Goal: Information Seeking & Learning: Learn about a topic

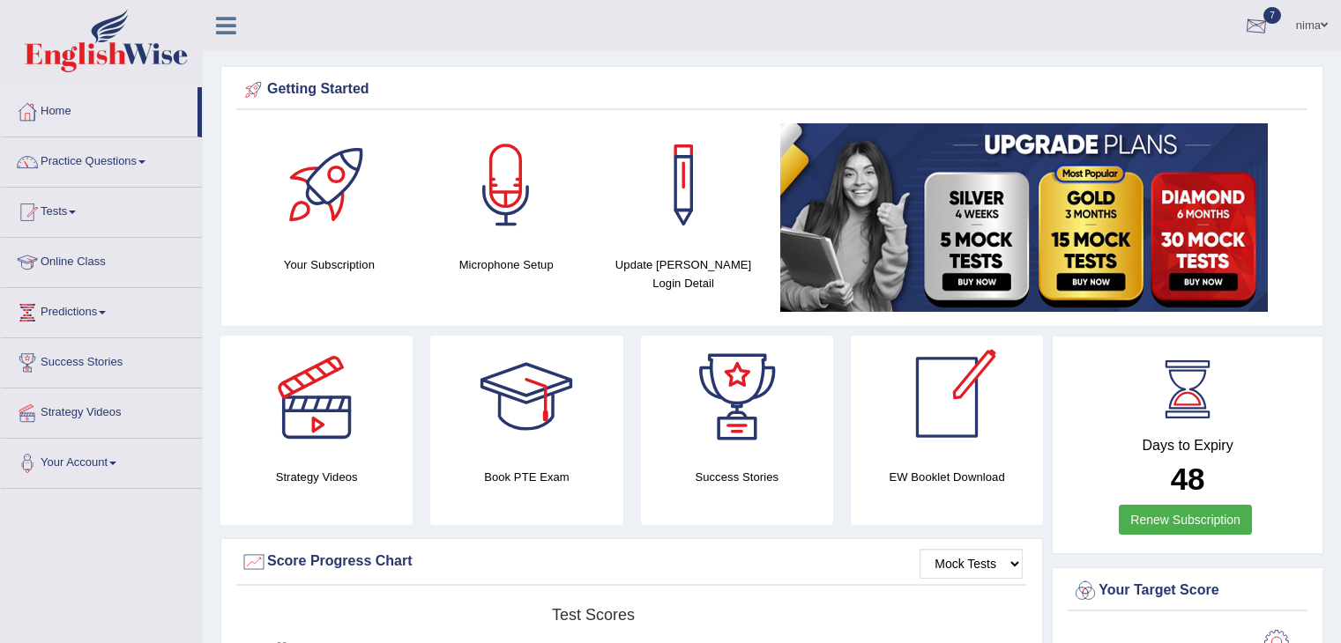
click at [1261, 30] on div at bounding box center [1256, 26] width 26 height 26
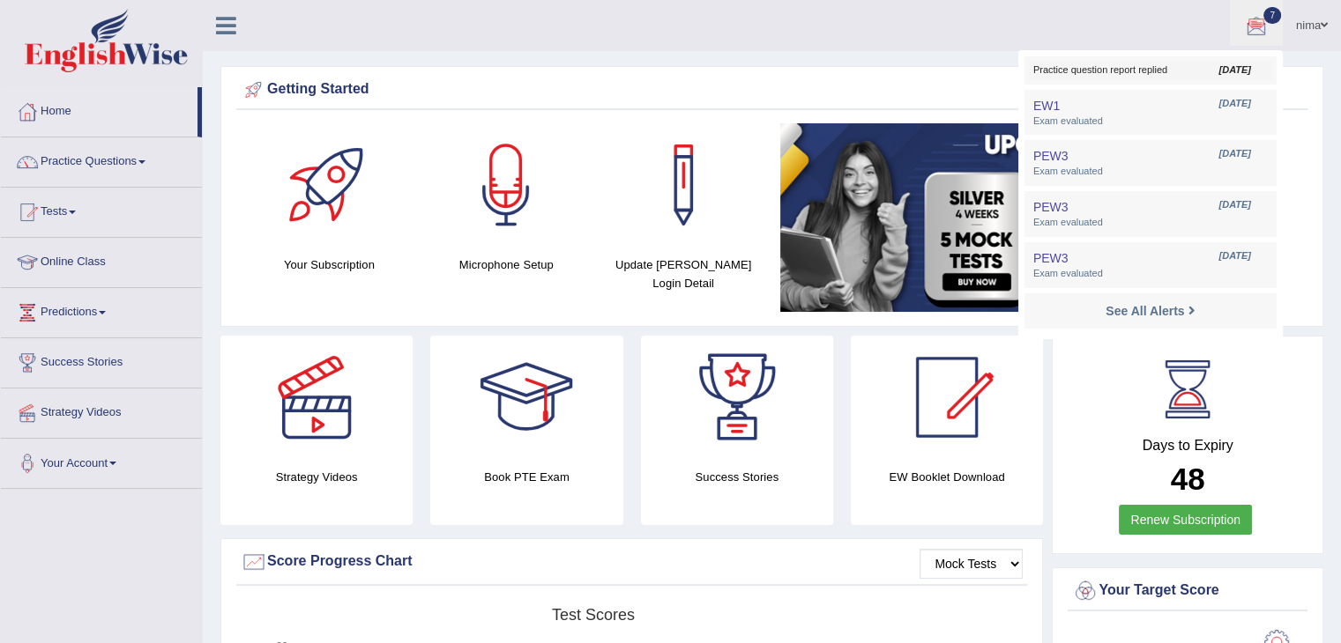
click at [1097, 73] on span "Practice question report replied" at bounding box center [1150, 70] width 234 height 14
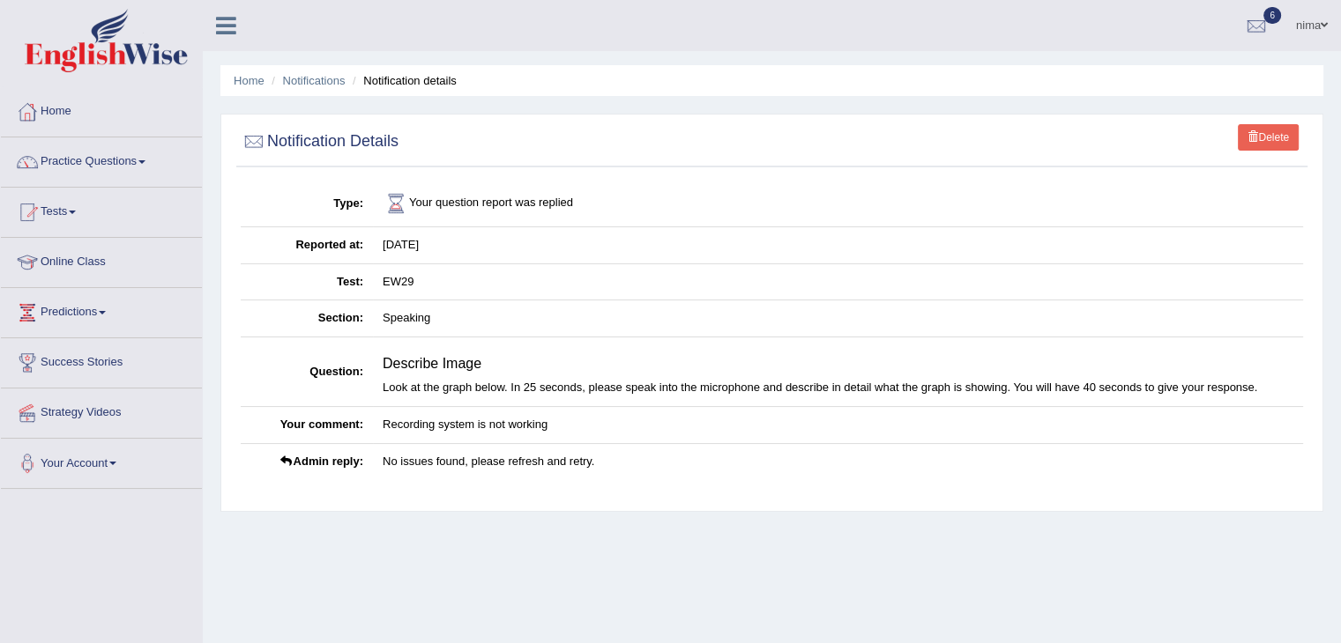
click at [384, 257] on td "Nov 11, 2024" at bounding box center [838, 245] width 930 height 37
click at [82, 163] on link "Practice Questions" at bounding box center [101, 160] width 201 height 44
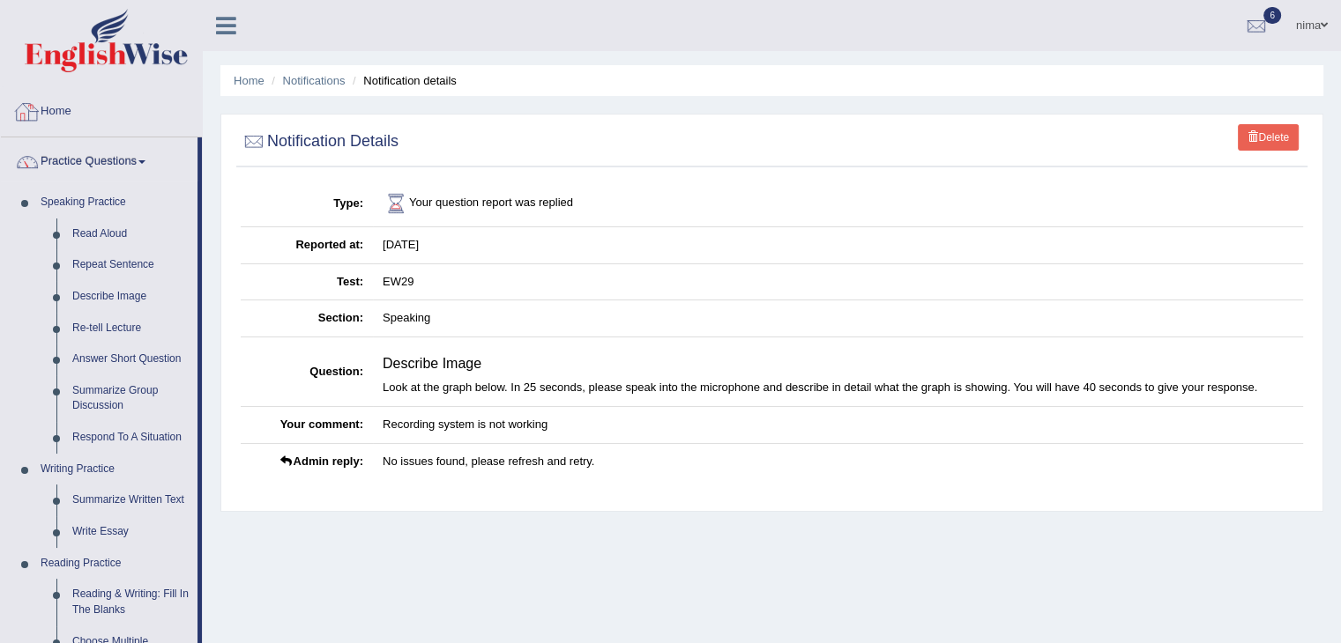
click at [66, 112] on link "Home" at bounding box center [101, 109] width 201 height 44
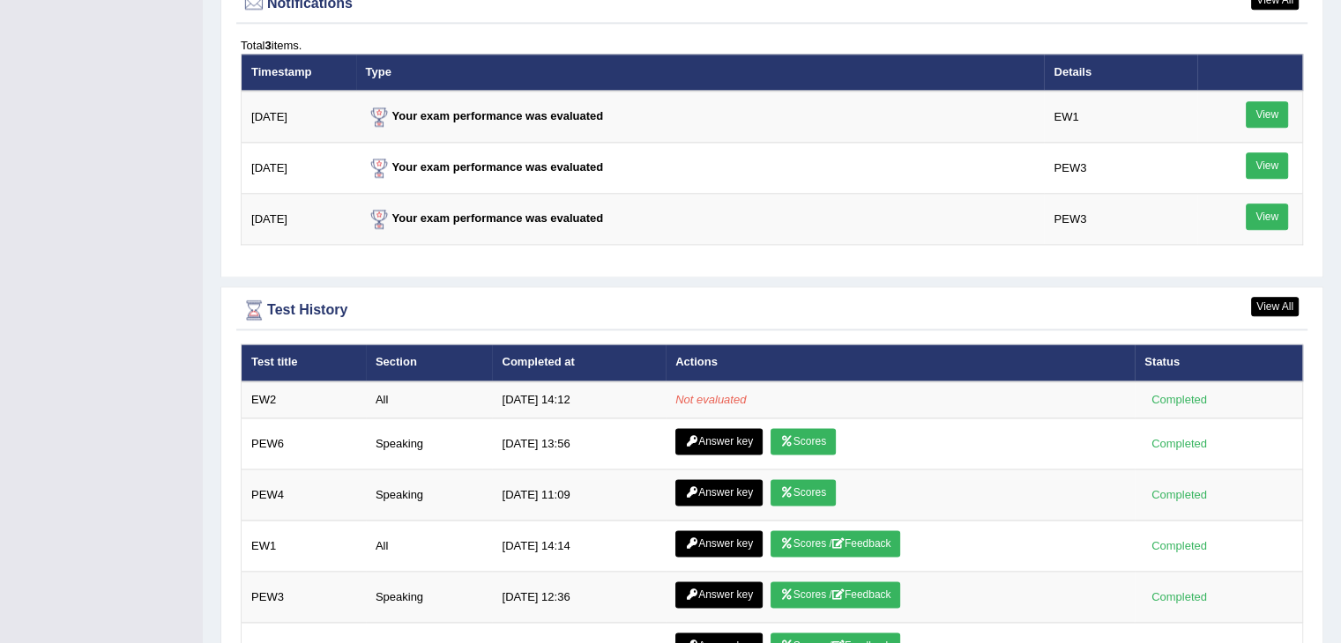
scroll to position [2386, 0]
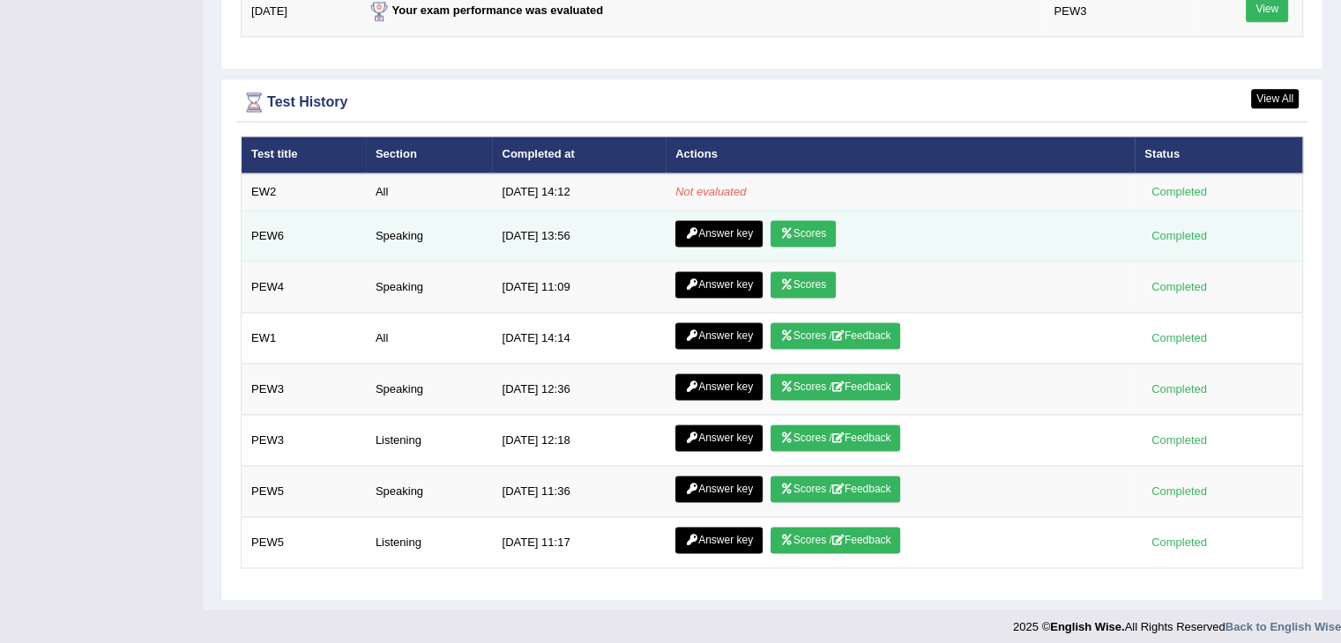
click at [809, 223] on link "Scores" at bounding box center [802, 233] width 65 height 26
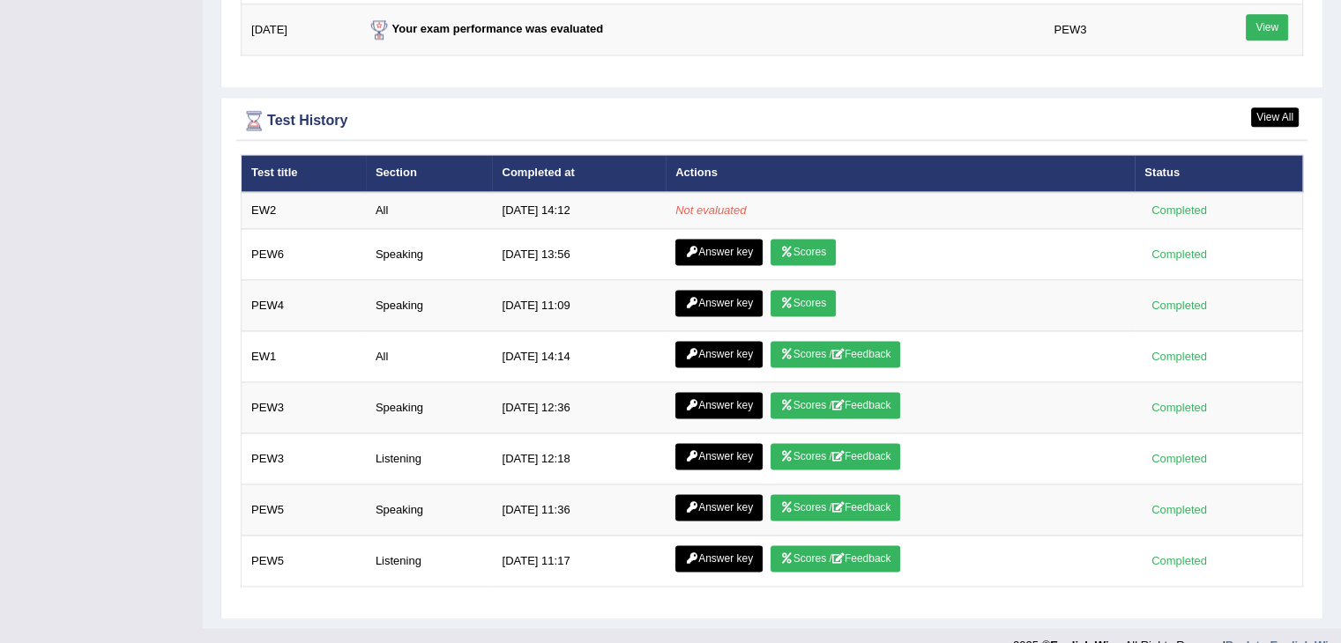
scroll to position [2386, 0]
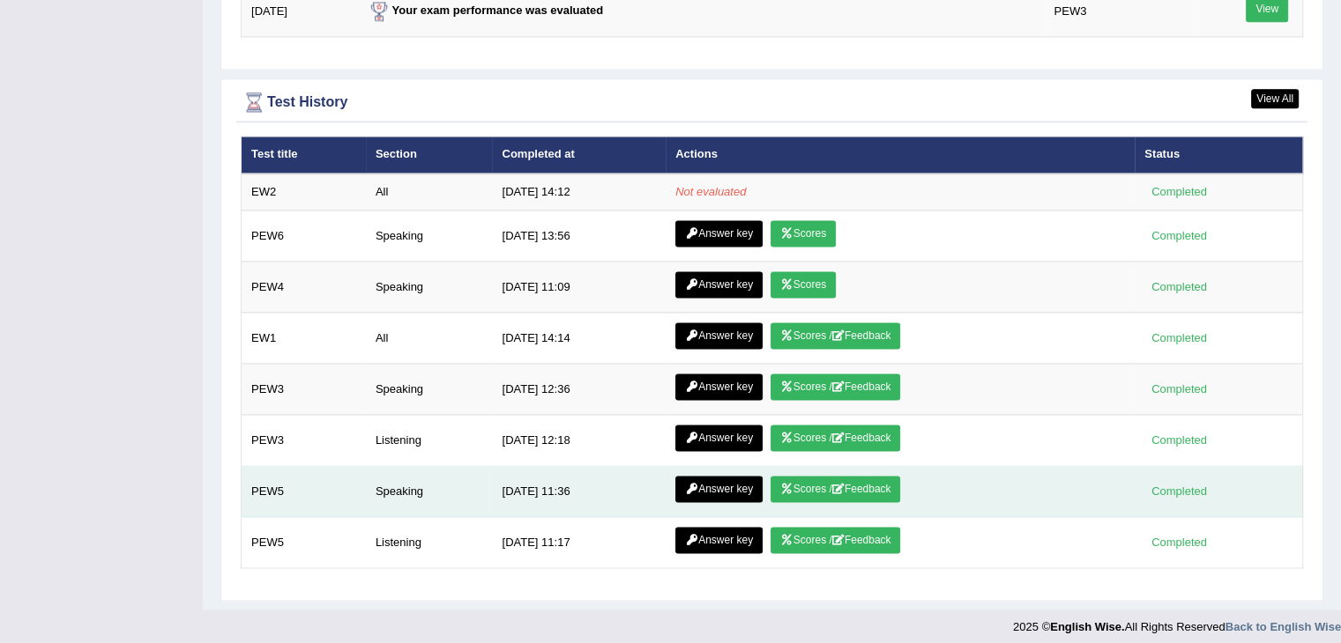
click at [806, 476] on link "Scores / Feedback" at bounding box center [835, 489] width 130 height 26
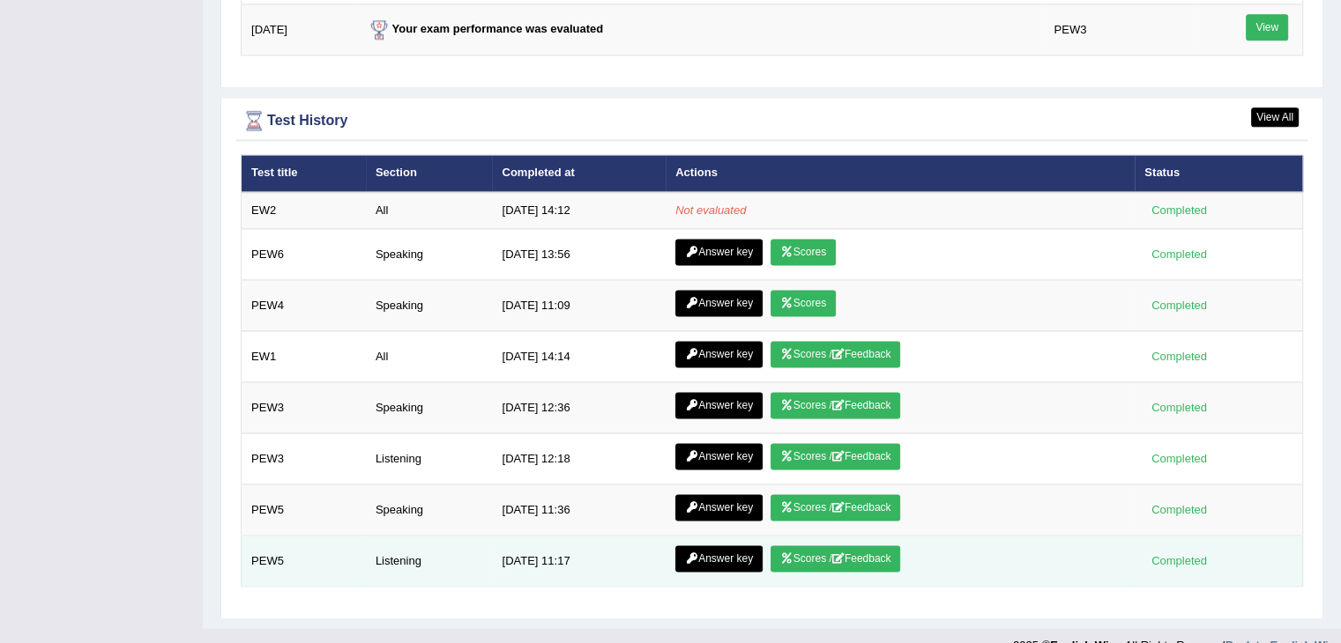
scroll to position [2386, 0]
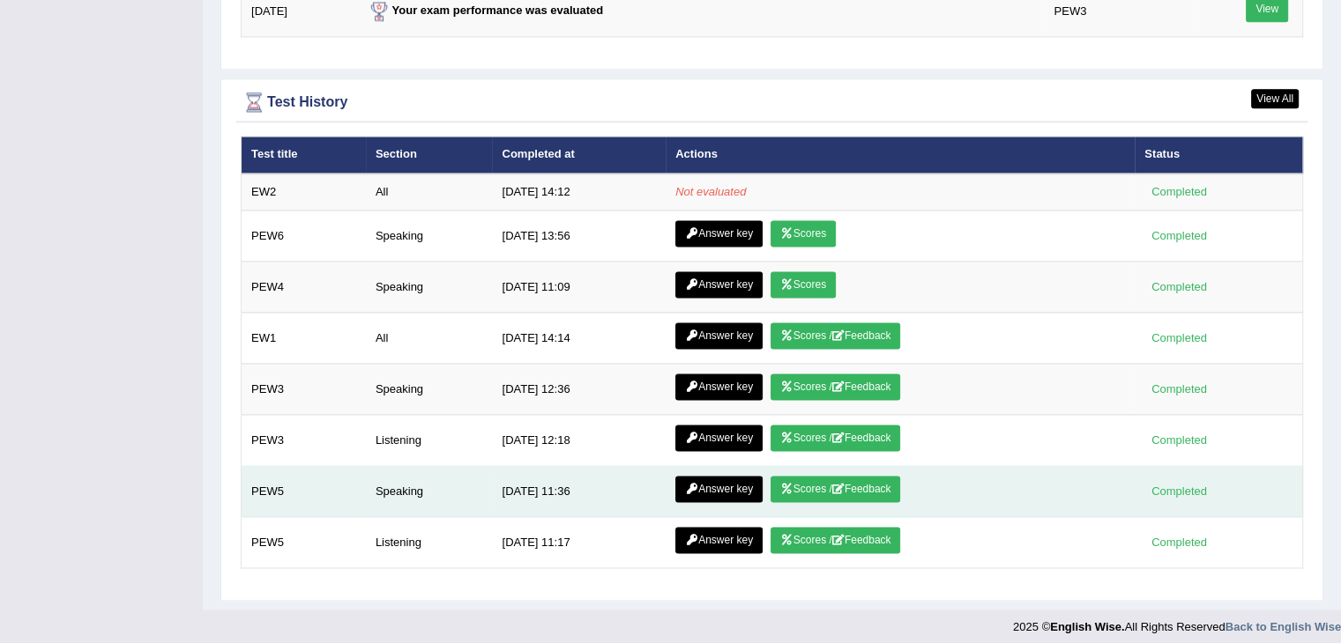
click at [854, 476] on link "Scores / Feedback" at bounding box center [835, 489] width 130 height 26
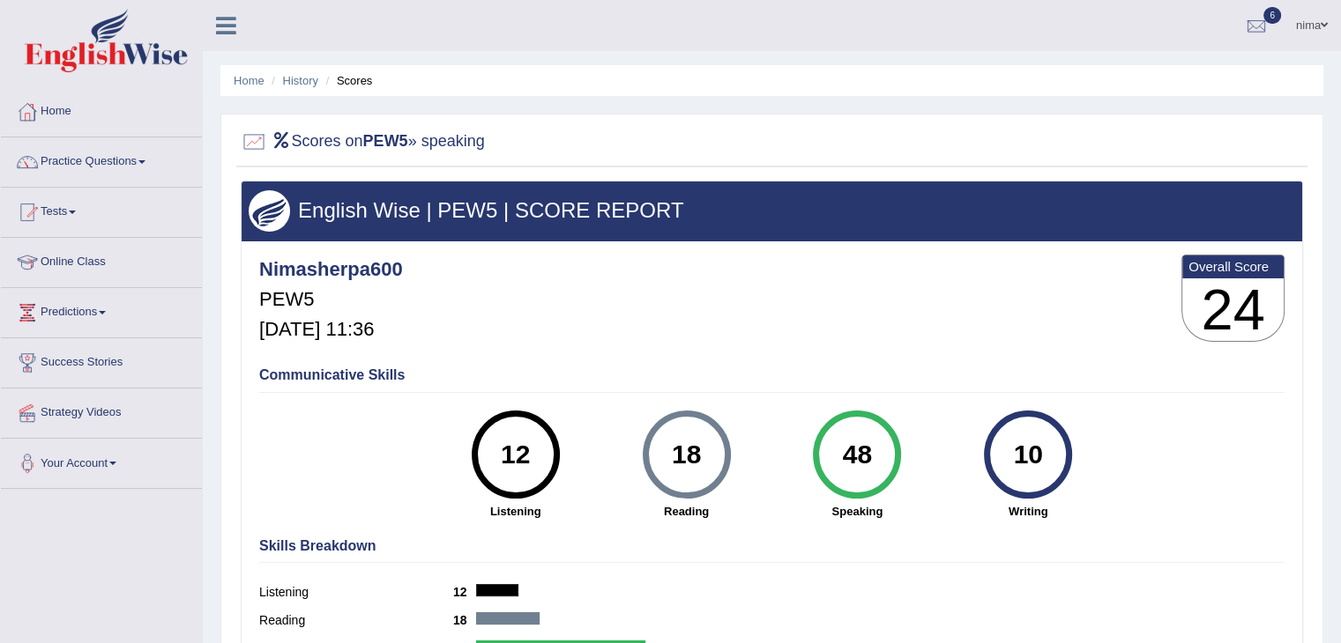
scroll to position [282, 0]
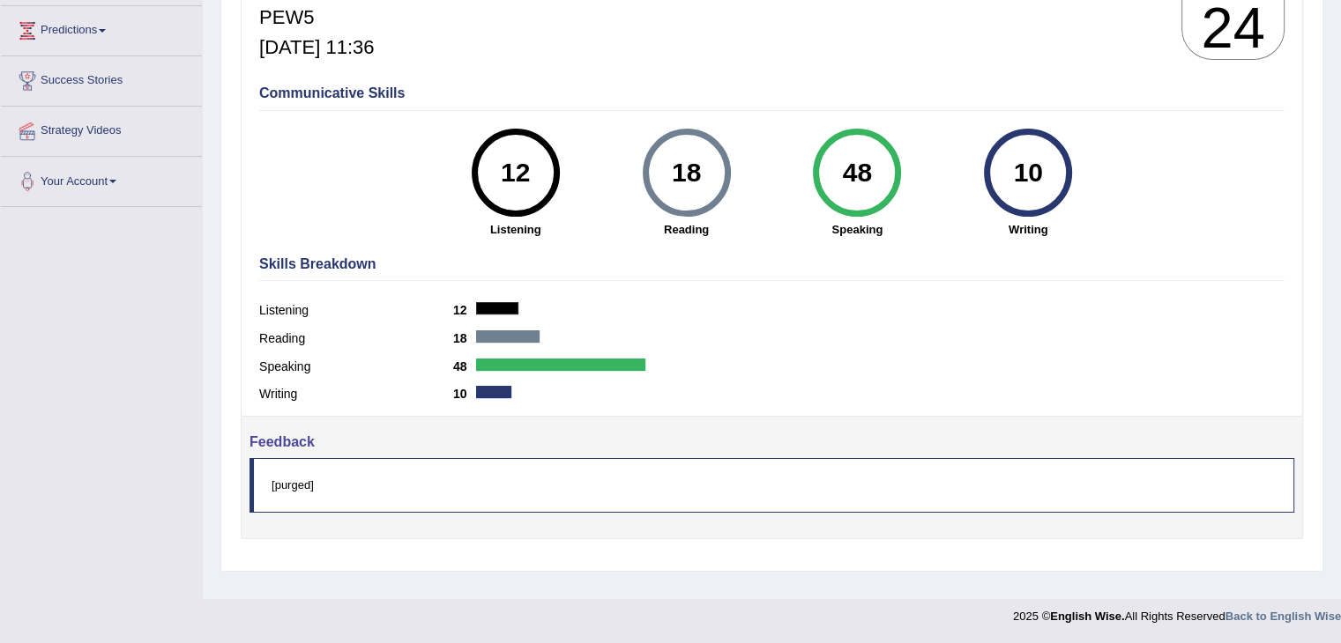
click at [309, 487] on blockquote "[purged]" at bounding box center [771, 485] width 1045 height 54
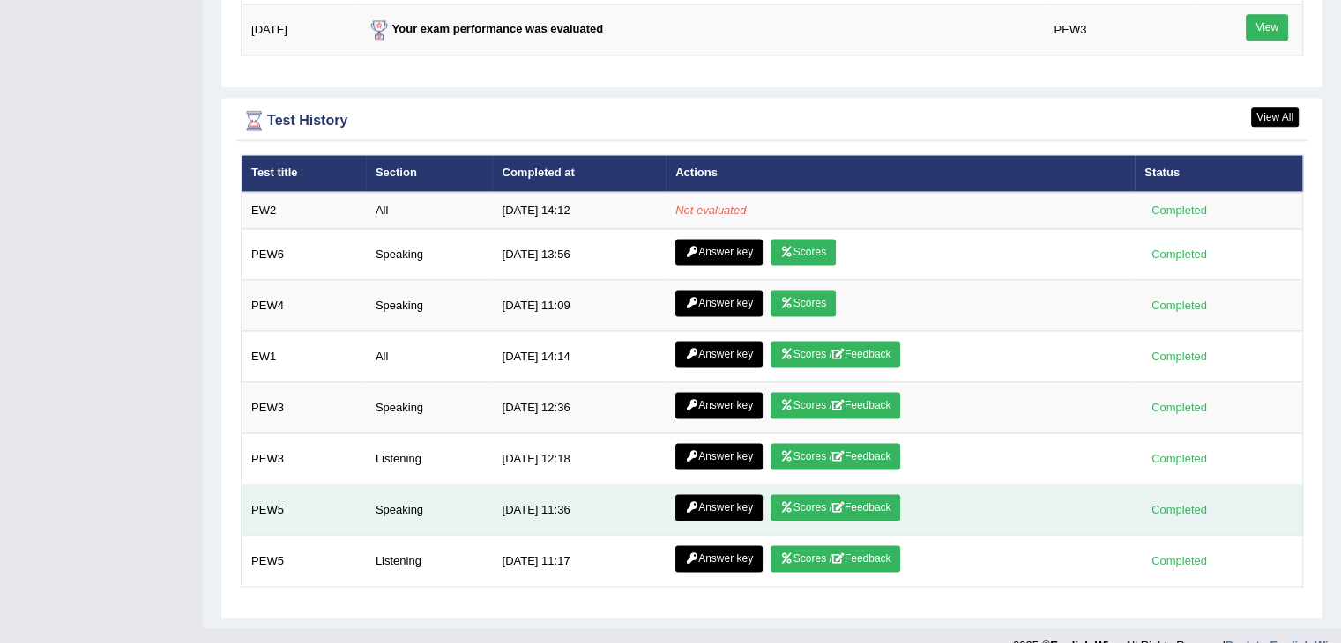
scroll to position [2386, 0]
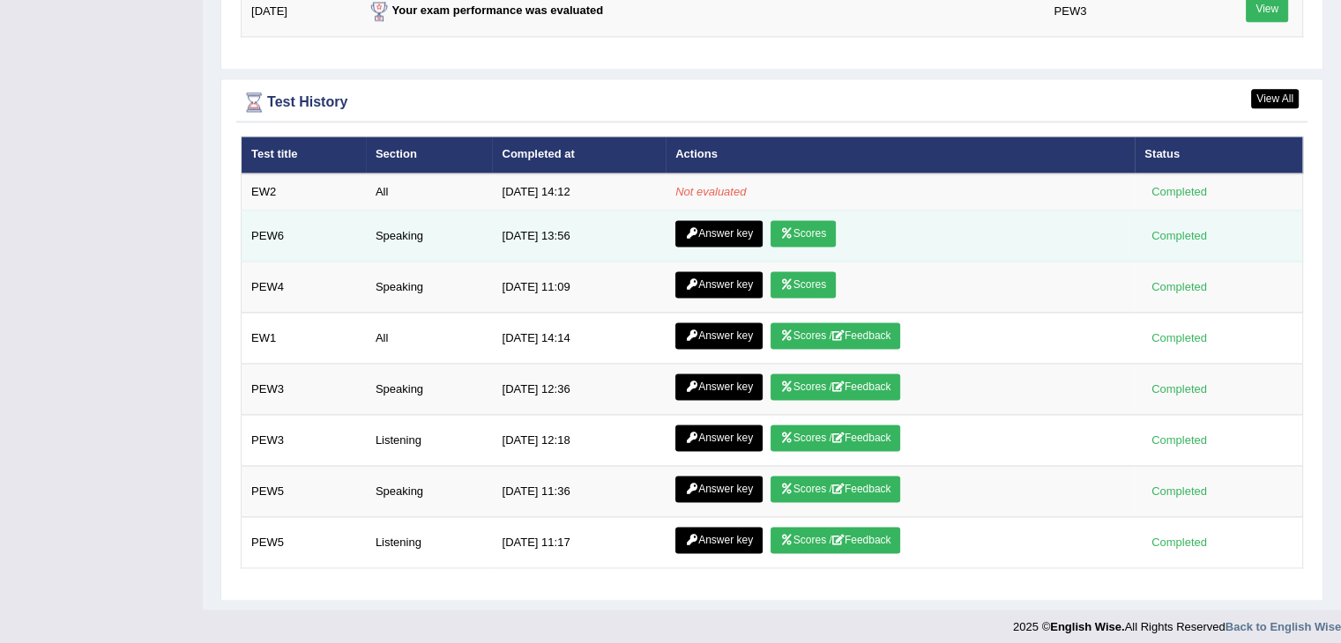
click at [706, 239] on td "Answer key Scores" at bounding box center [899, 236] width 469 height 51
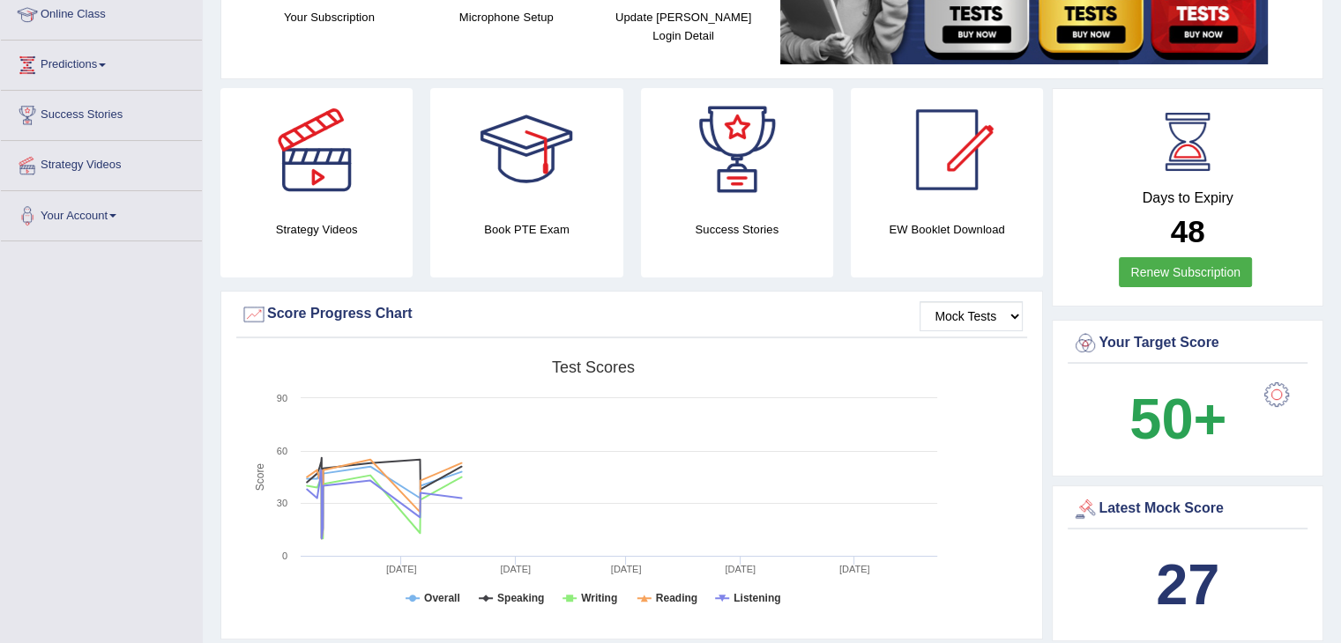
scroll to position [81, 0]
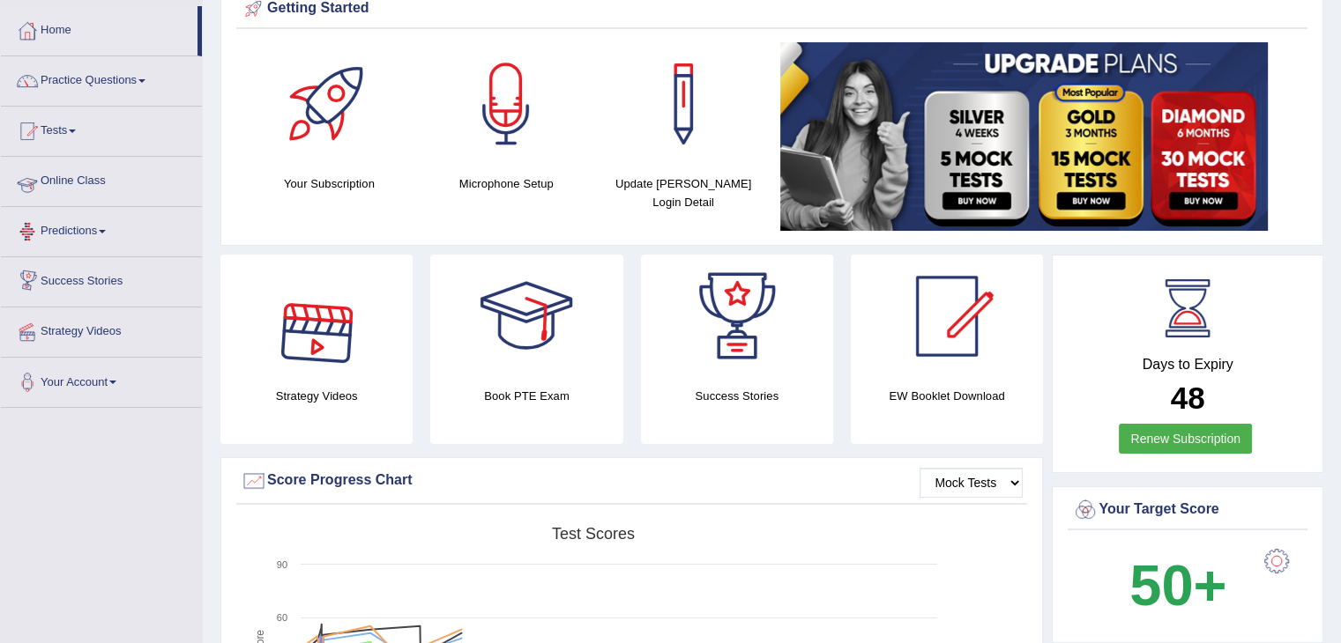
click at [57, 174] on link "Online Class" at bounding box center [101, 179] width 201 height 44
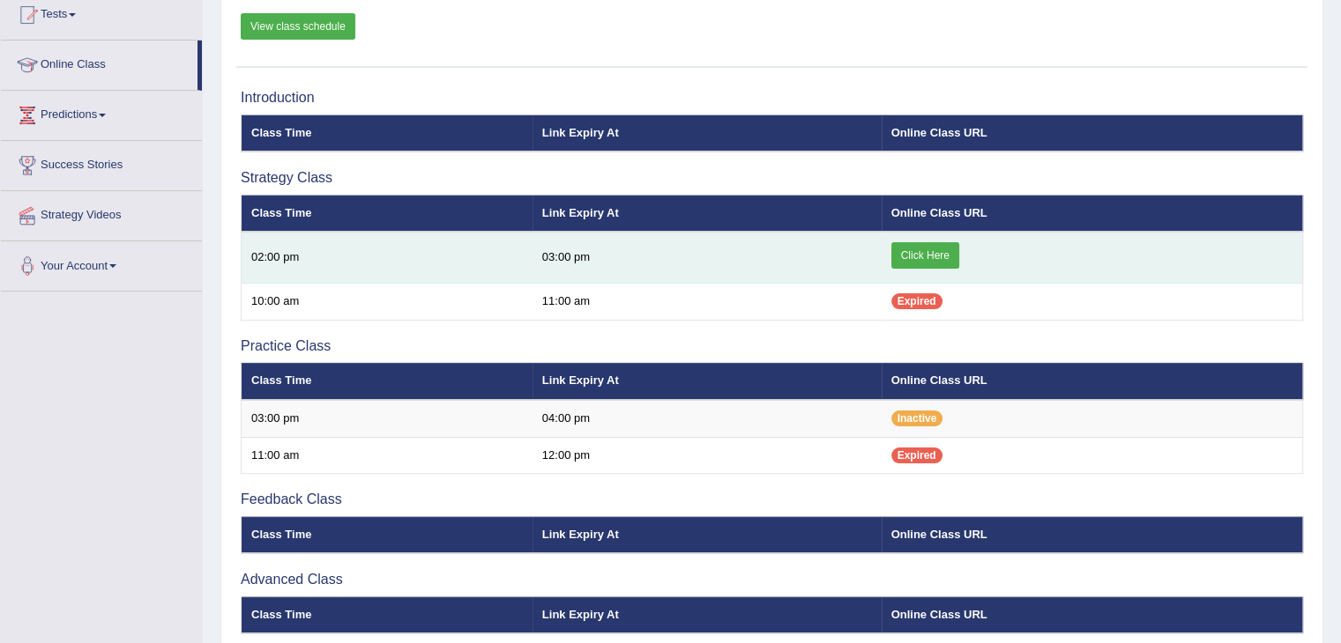
click at [930, 251] on link "Click Here" at bounding box center [925, 255] width 68 height 26
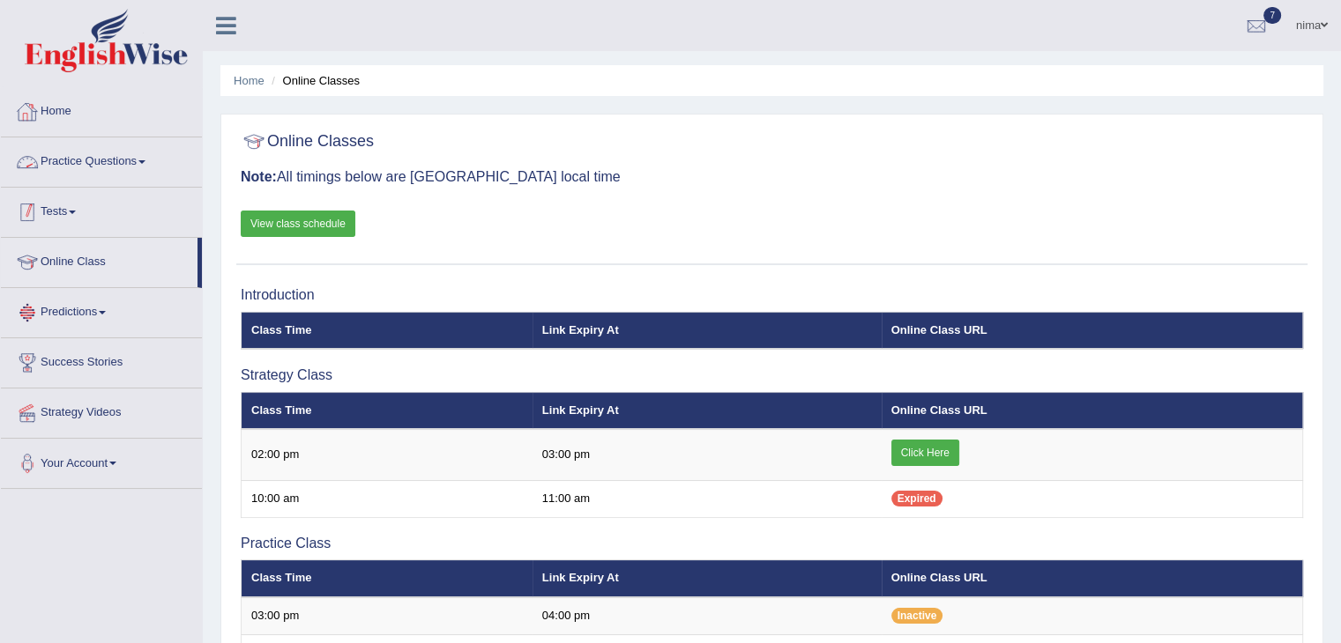
click at [59, 219] on link "Tests" at bounding box center [101, 210] width 201 height 44
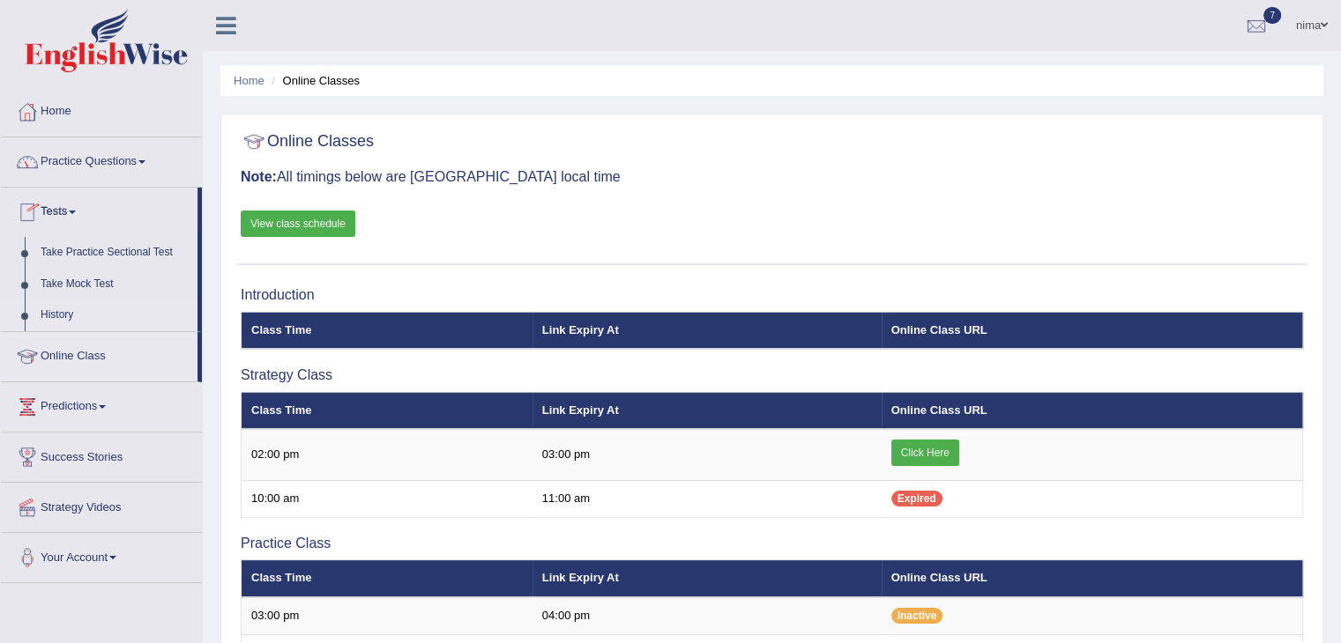
click at [65, 309] on link "History" at bounding box center [115, 316] width 165 height 32
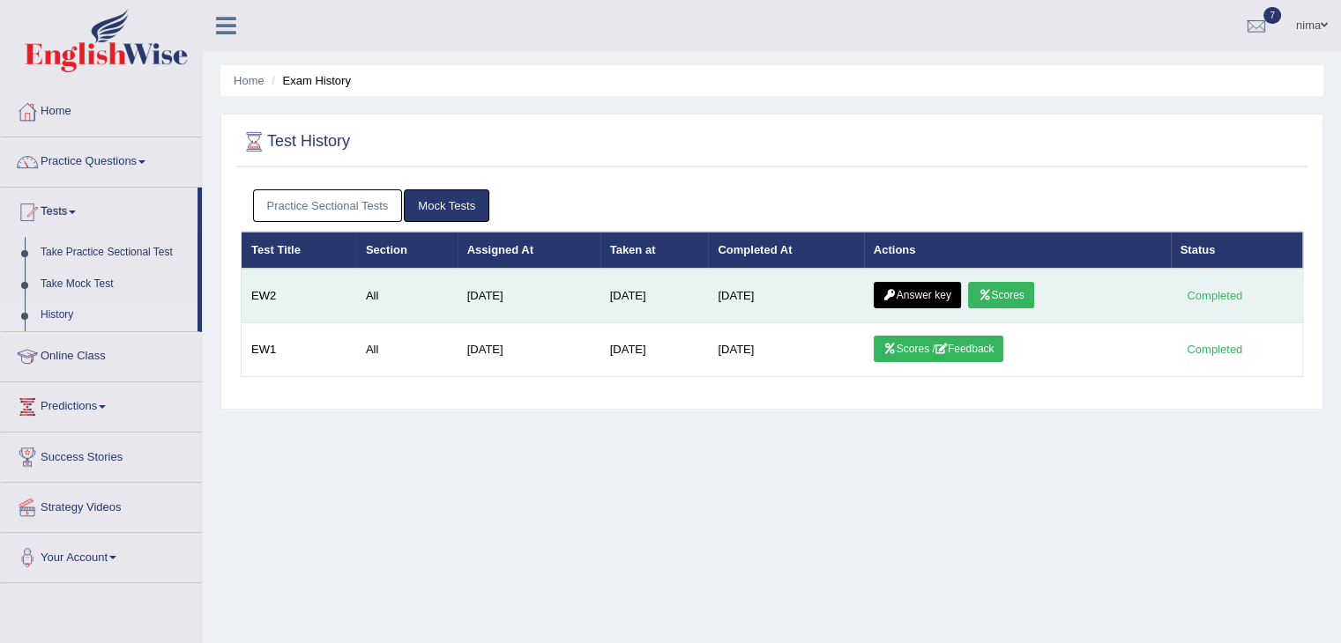
click at [1007, 293] on link "Scores" at bounding box center [1000, 295] width 65 height 26
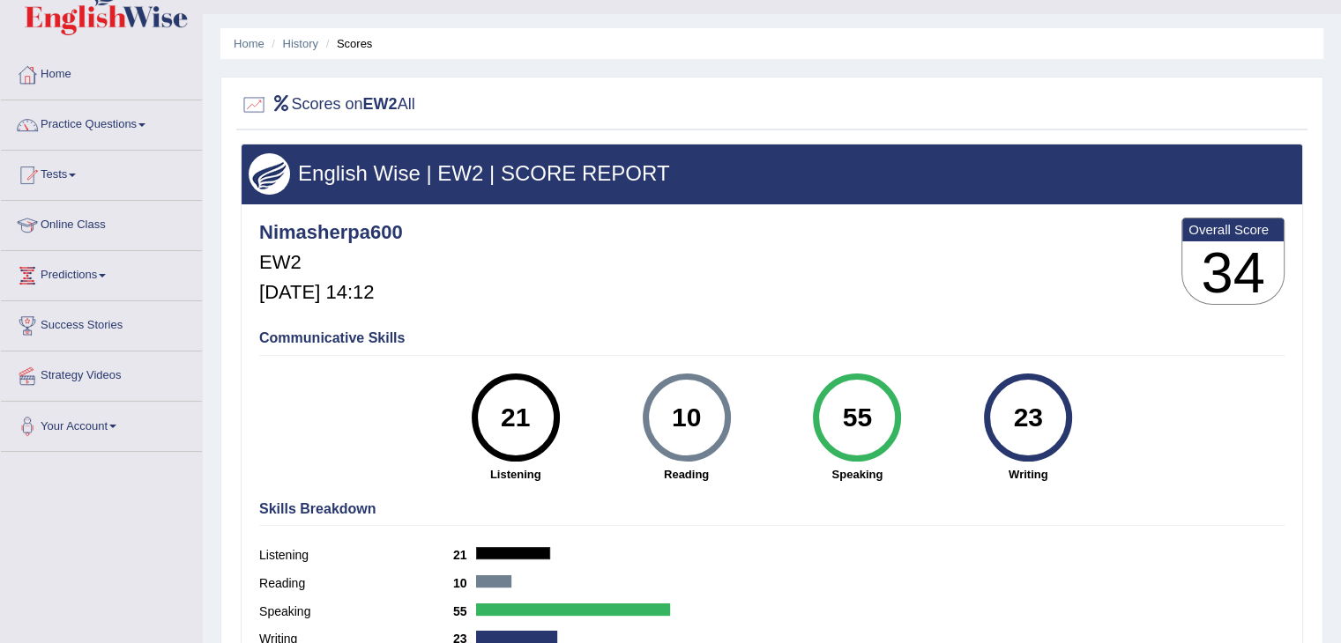
scroll to position [35, 0]
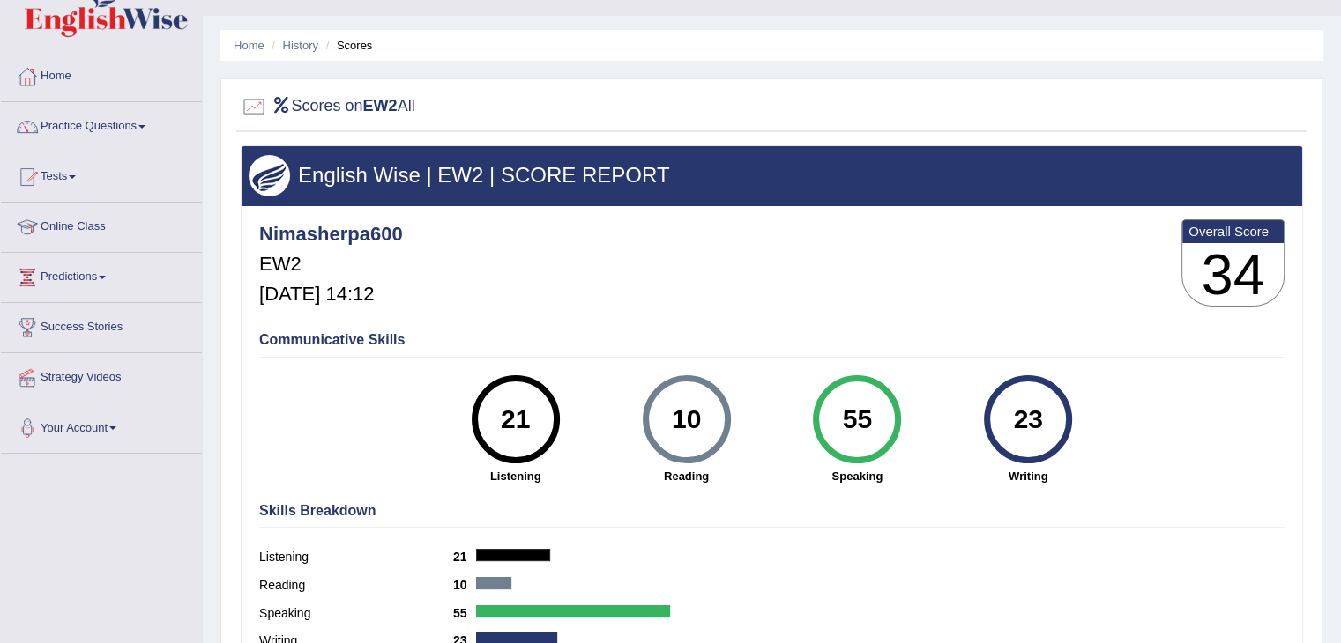
click at [255, 101] on div at bounding box center [254, 106] width 26 height 26
click at [75, 179] on link "Tests" at bounding box center [101, 174] width 201 height 44
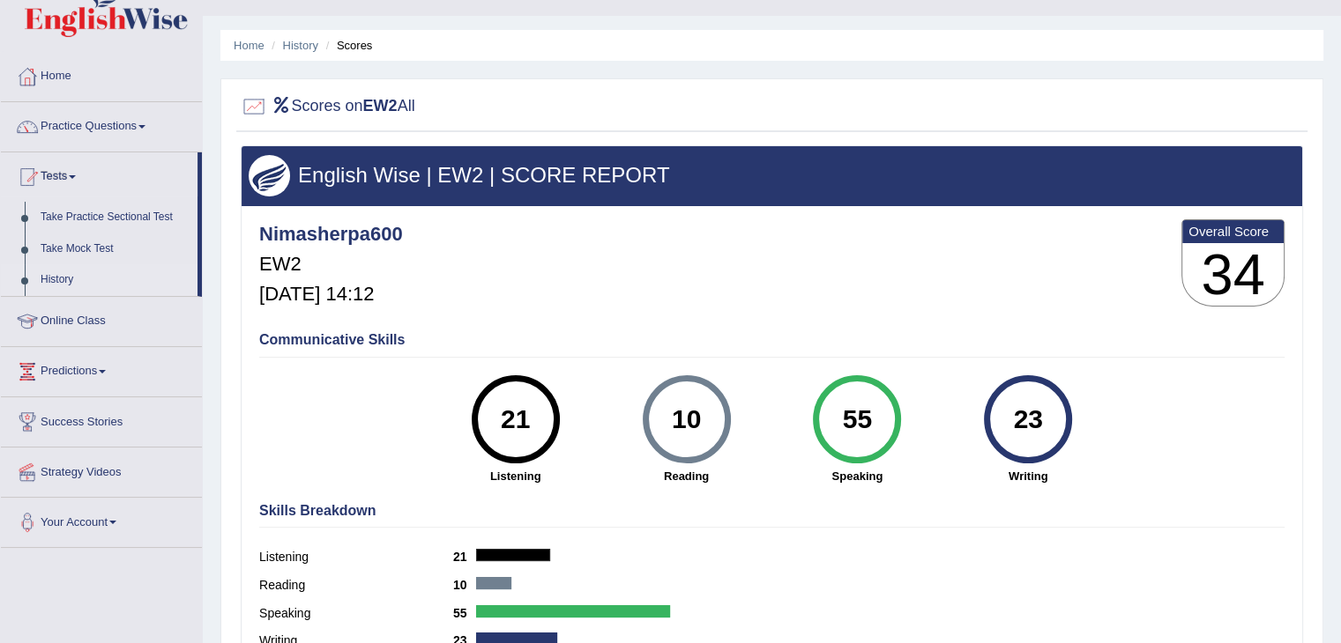
click at [75, 272] on link "History" at bounding box center [115, 280] width 165 height 32
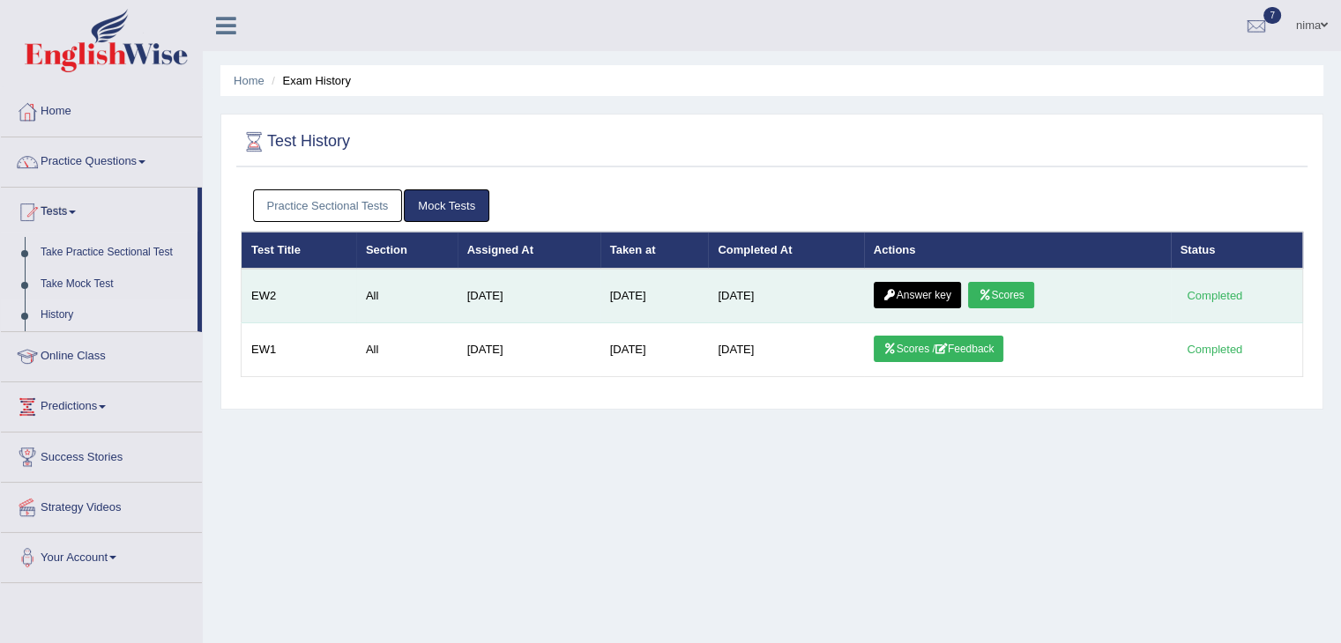
click at [926, 293] on link "Answer key" at bounding box center [917, 295] width 87 height 26
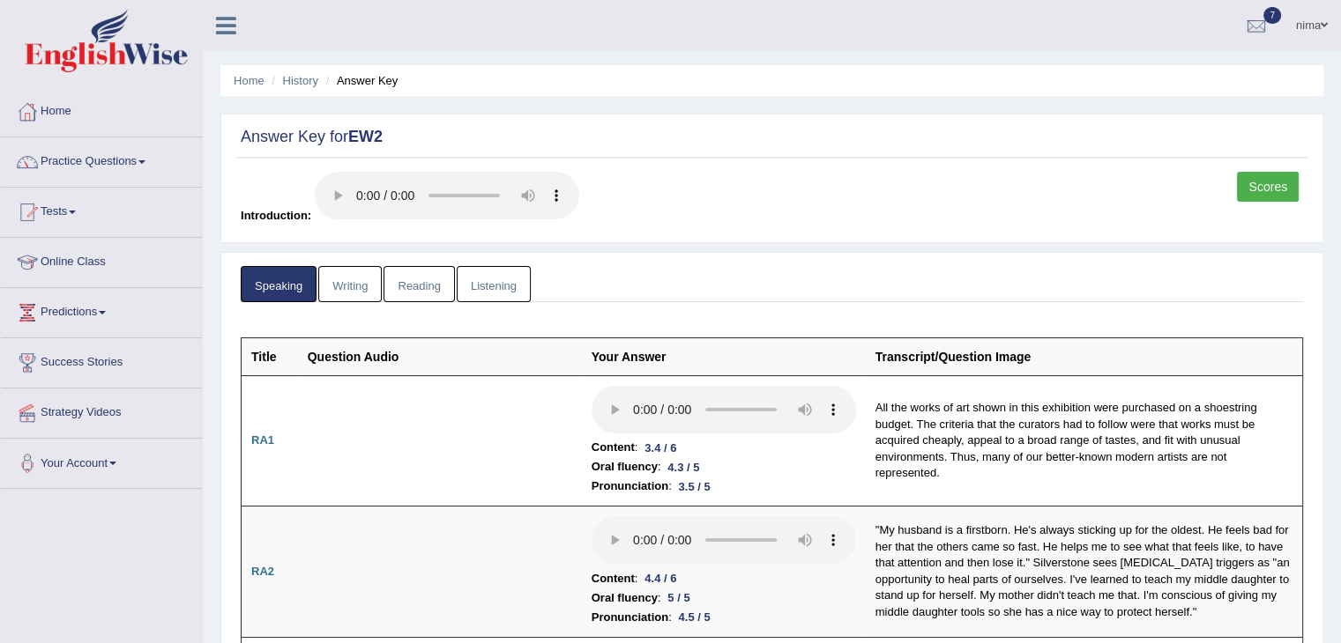
click at [349, 286] on link "Writing" at bounding box center [349, 284] width 63 height 36
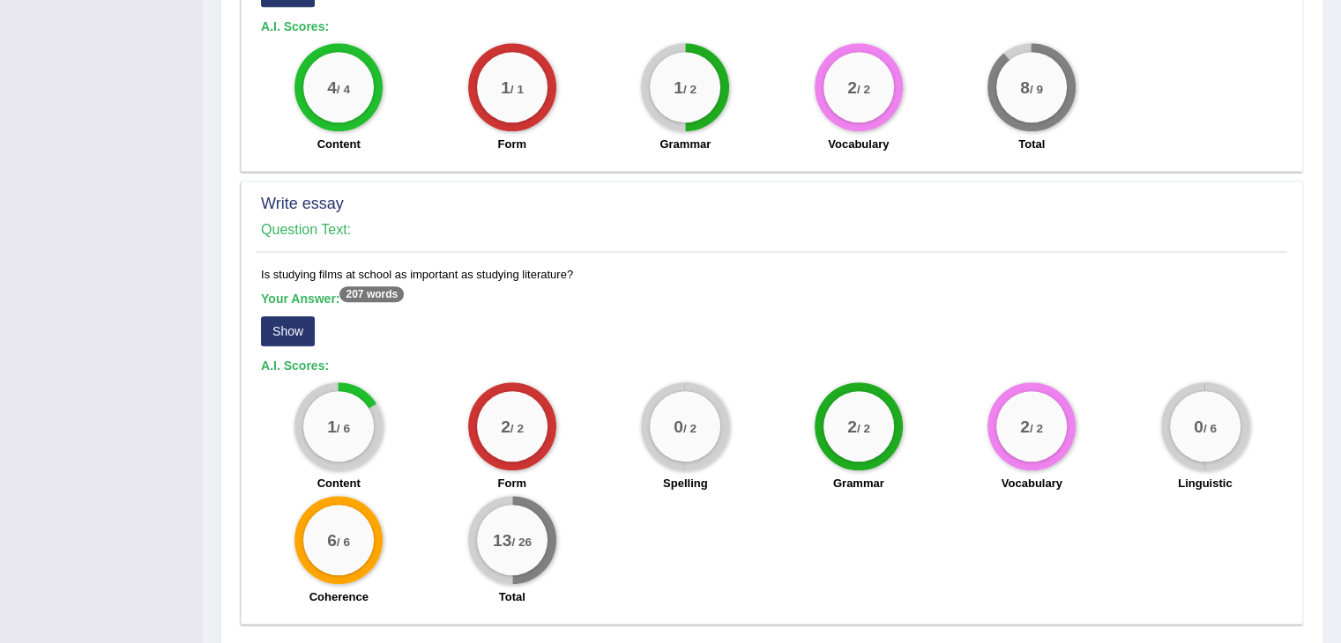
scroll to position [1137, 0]
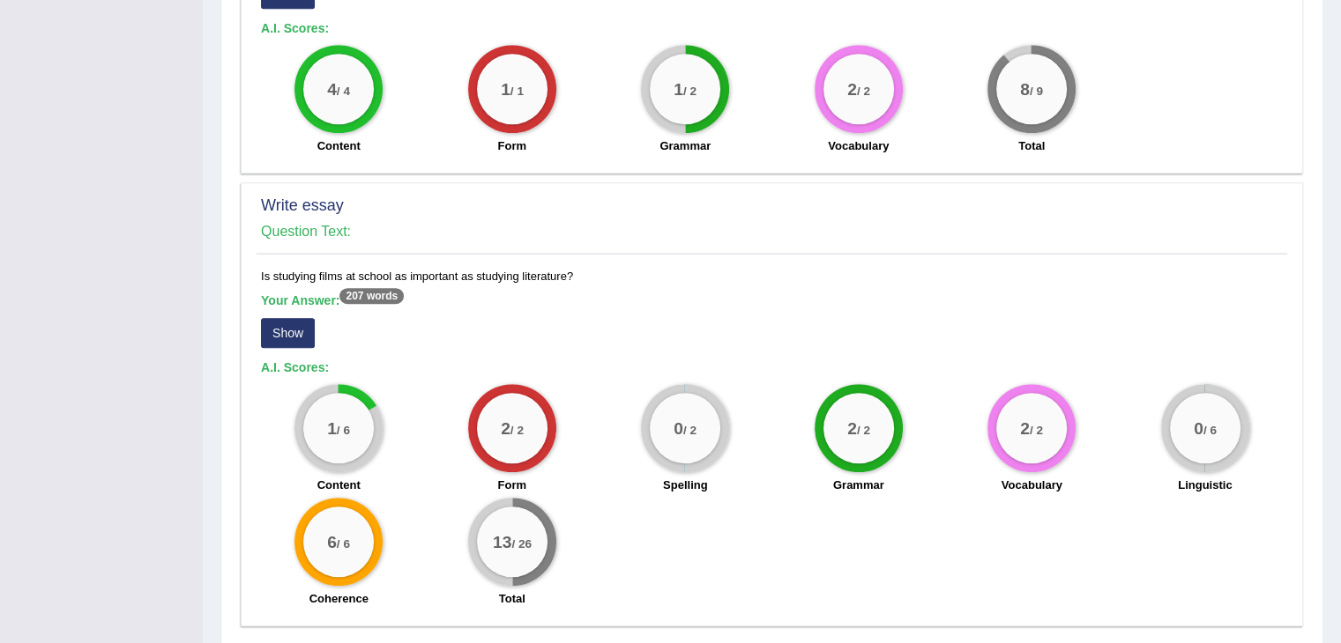
click at [268, 318] on button "Show" at bounding box center [288, 333] width 54 height 30
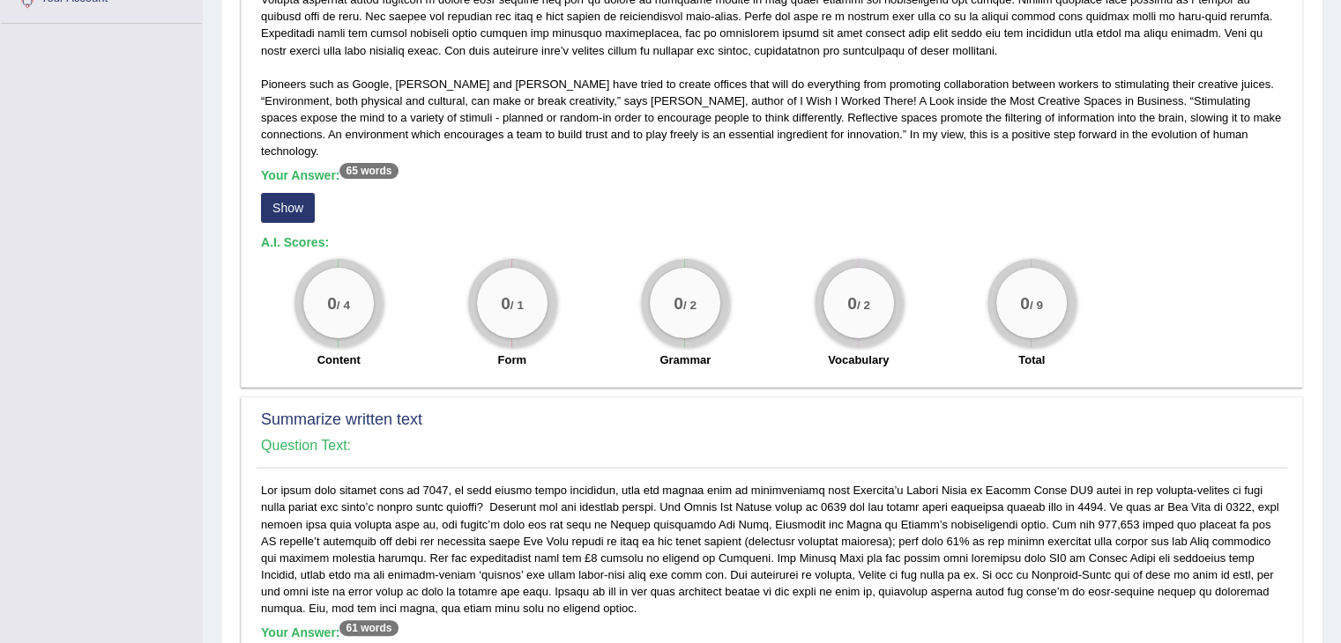
scroll to position [0, 0]
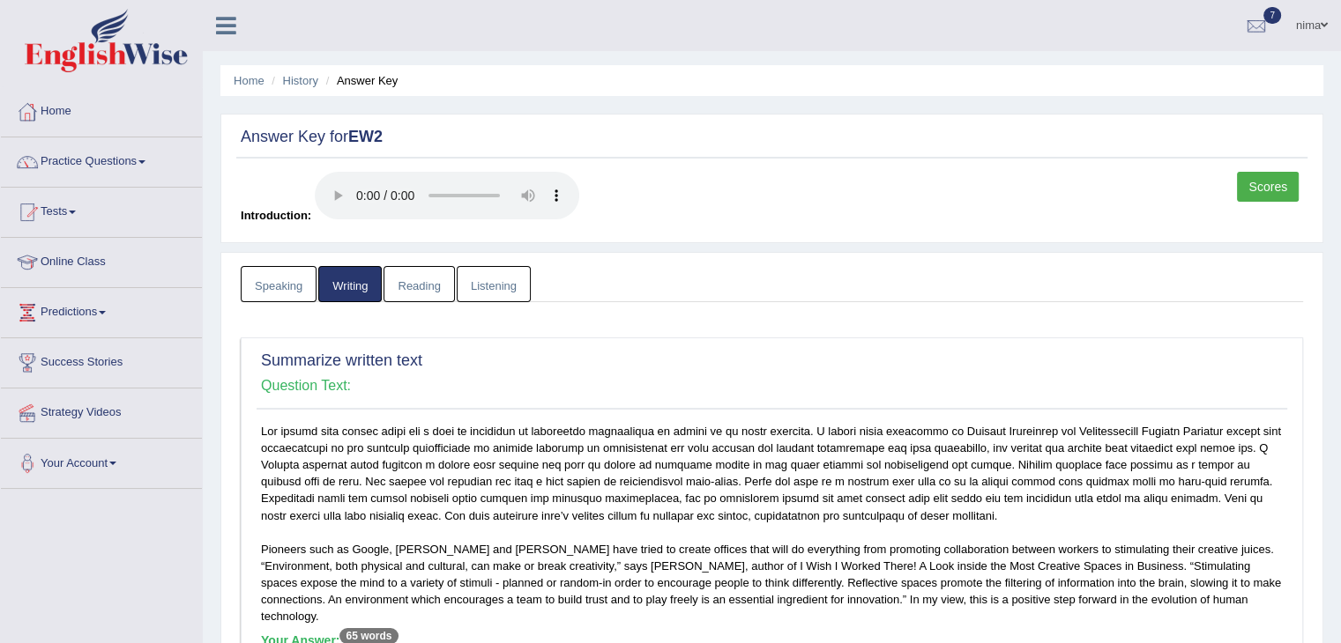
click at [1269, 184] on link "Scores" at bounding box center [1268, 187] width 62 height 30
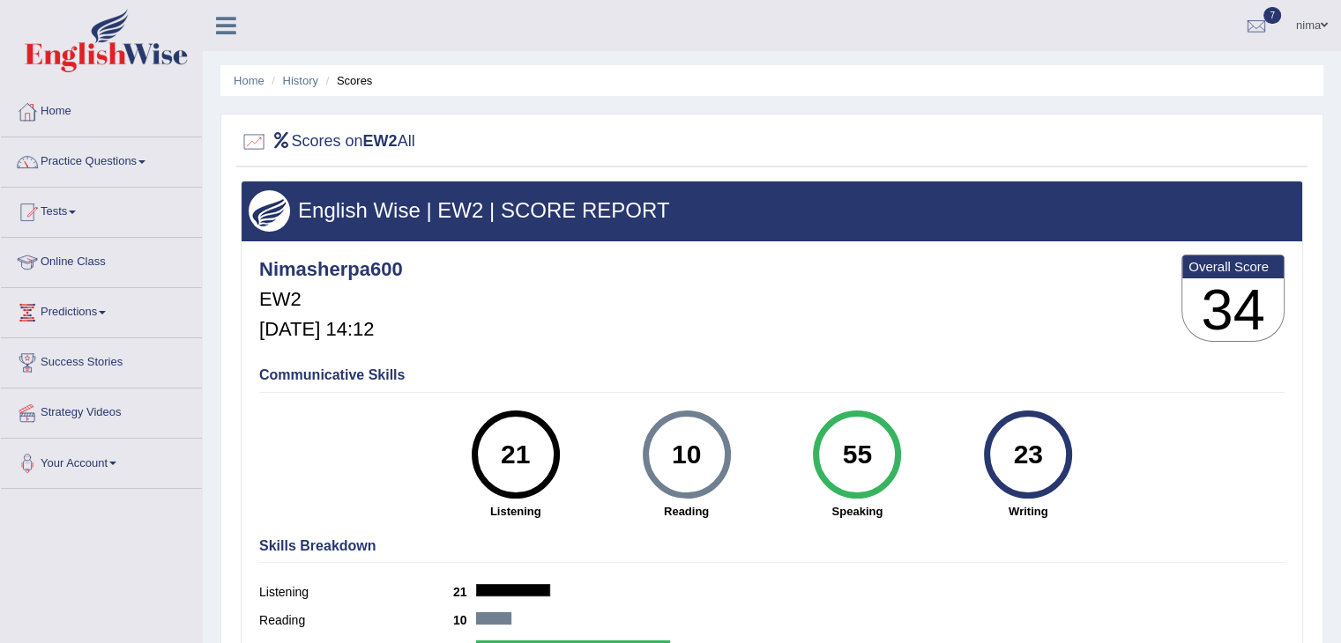
click at [992, 82] on ul "Home History Scores" at bounding box center [771, 80] width 1103 height 31
click at [94, 150] on link "Practice Questions" at bounding box center [101, 160] width 201 height 44
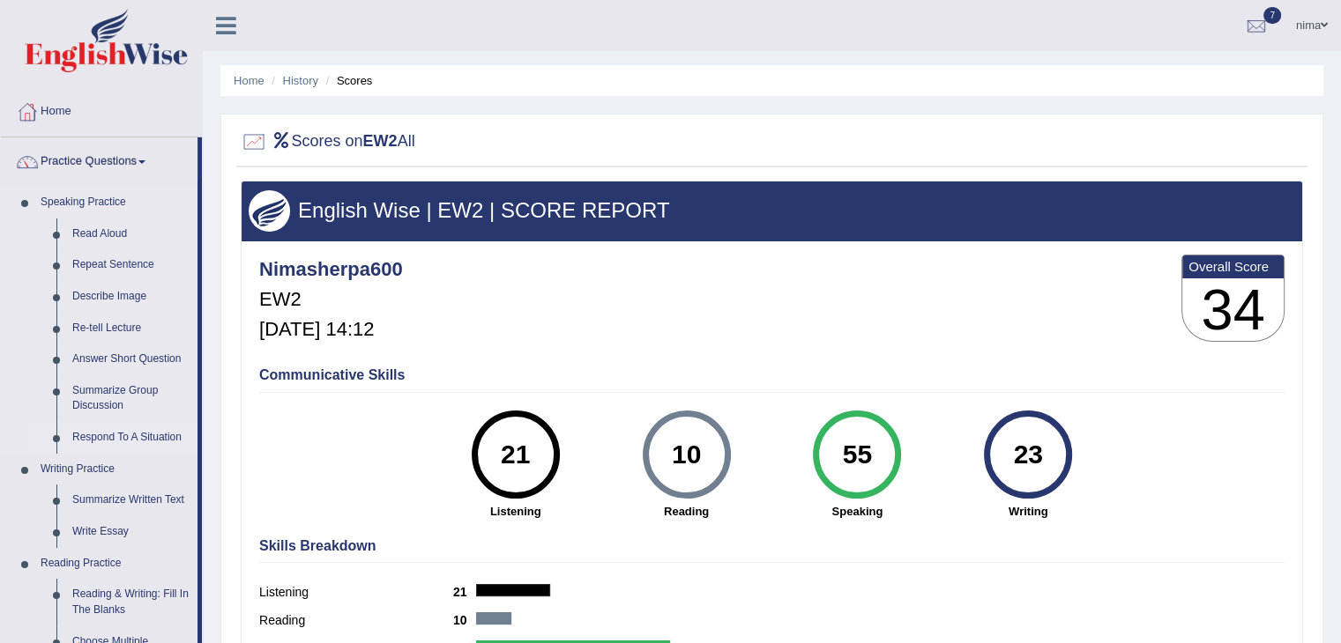
click at [131, 442] on link "Respond To A Situation" at bounding box center [130, 438] width 133 height 32
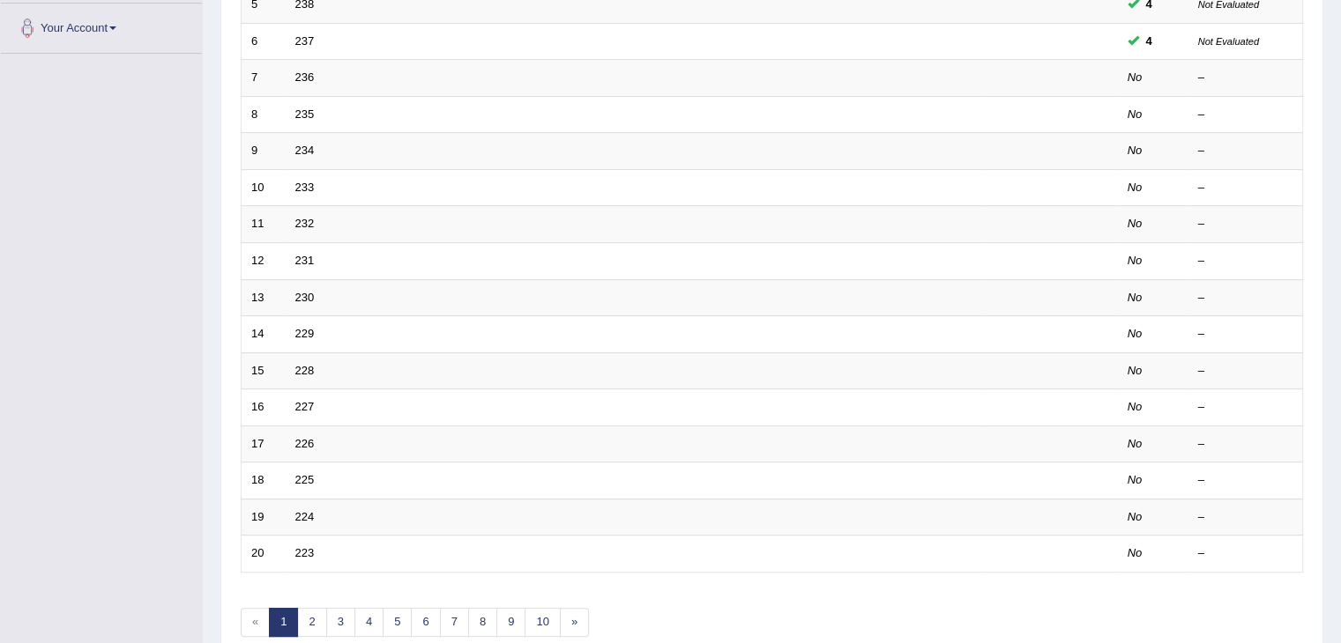
scroll to position [436, 0]
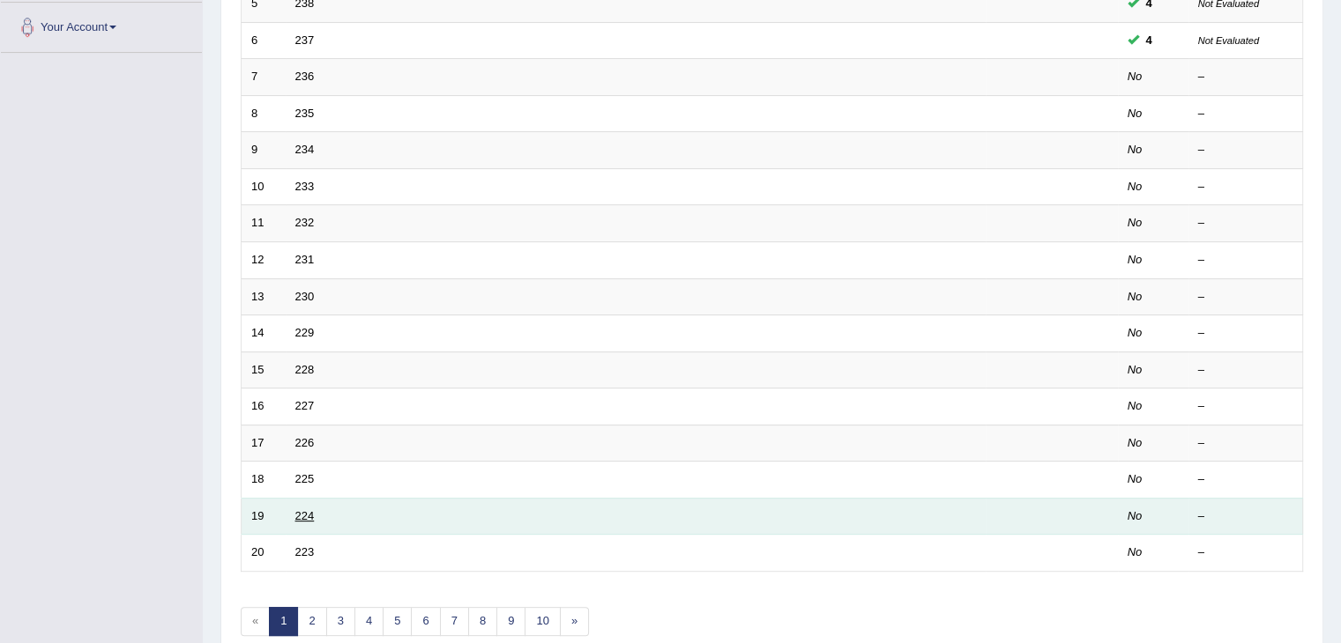
click at [301, 512] on link "224" at bounding box center [304, 515] width 19 height 13
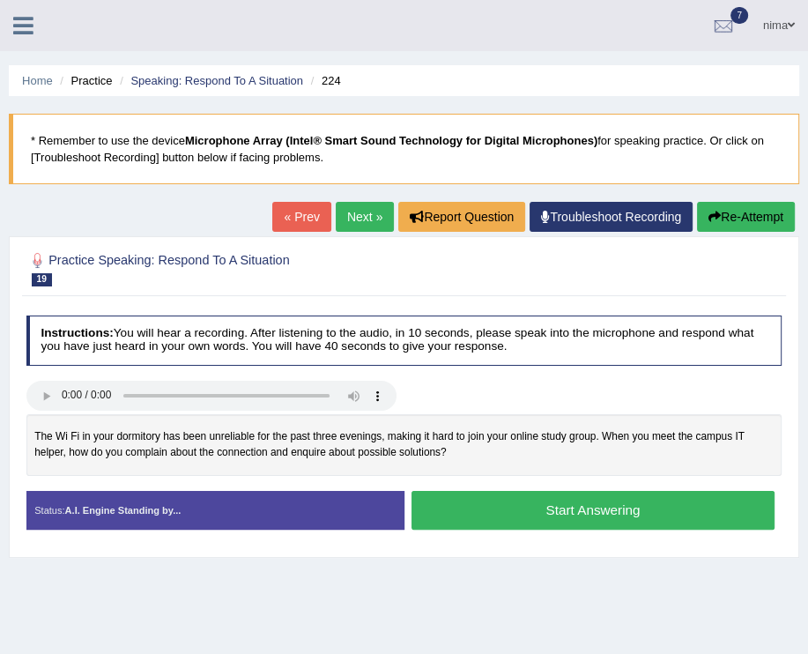
click at [444, 509] on button "Start Answering" at bounding box center [593, 510] width 363 height 38
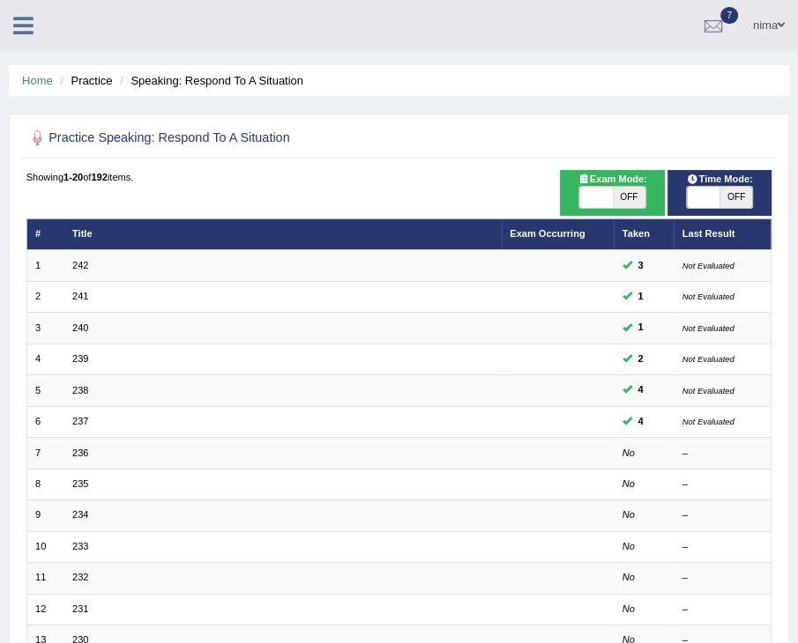
scroll to position [381, 0]
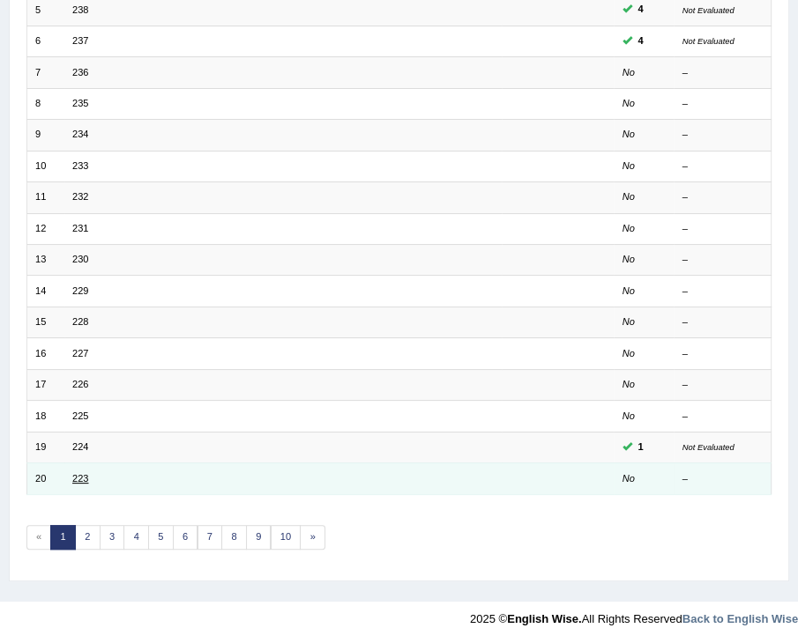
click at [78, 473] on link "223" at bounding box center [80, 478] width 16 height 11
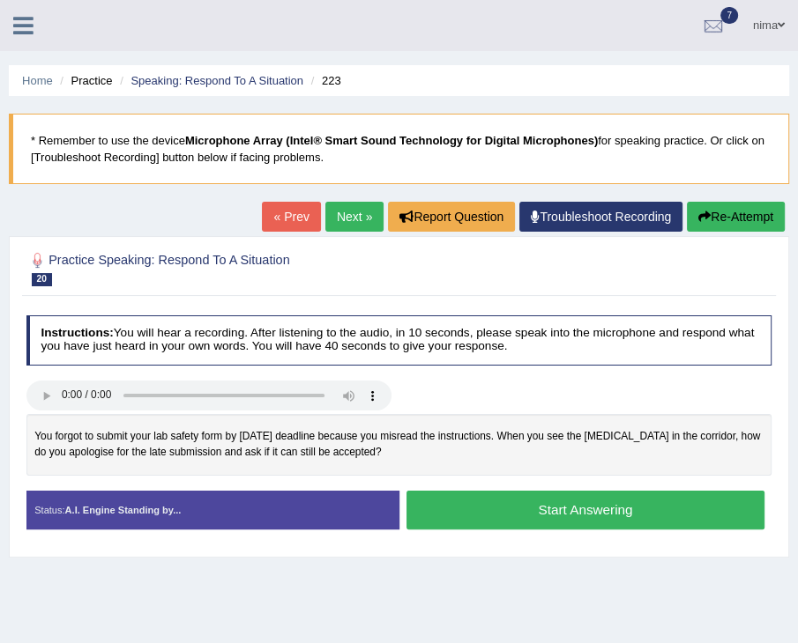
click at [295, 219] on link "« Prev" at bounding box center [291, 217] width 58 height 30
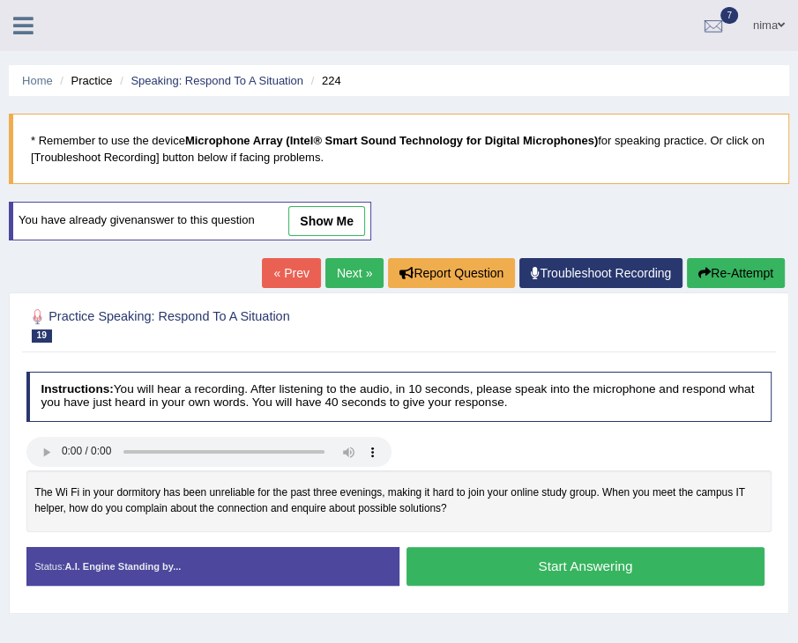
click at [295, 219] on link "show me" at bounding box center [326, 221] width 77 height 30
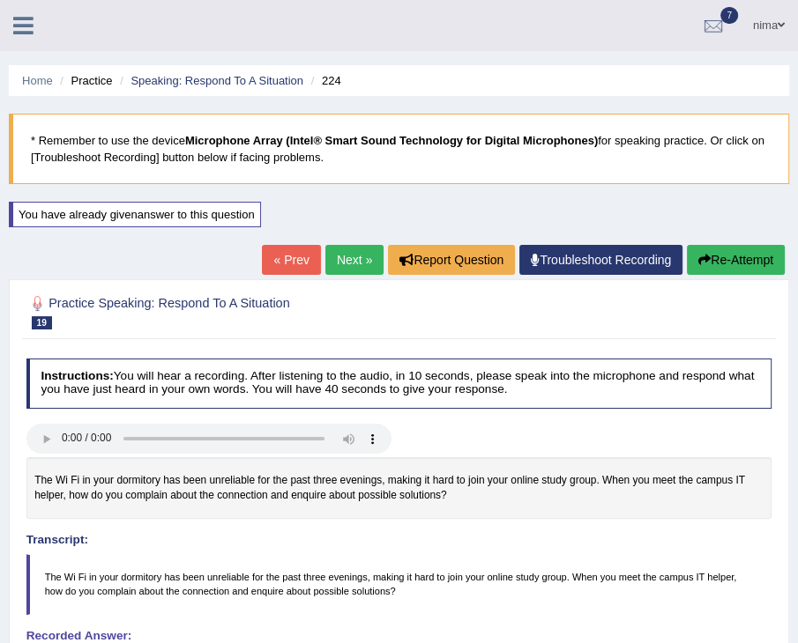
click at [281, 258] on link "« Prev" at bounding box center [291, 260] width 58 height 30
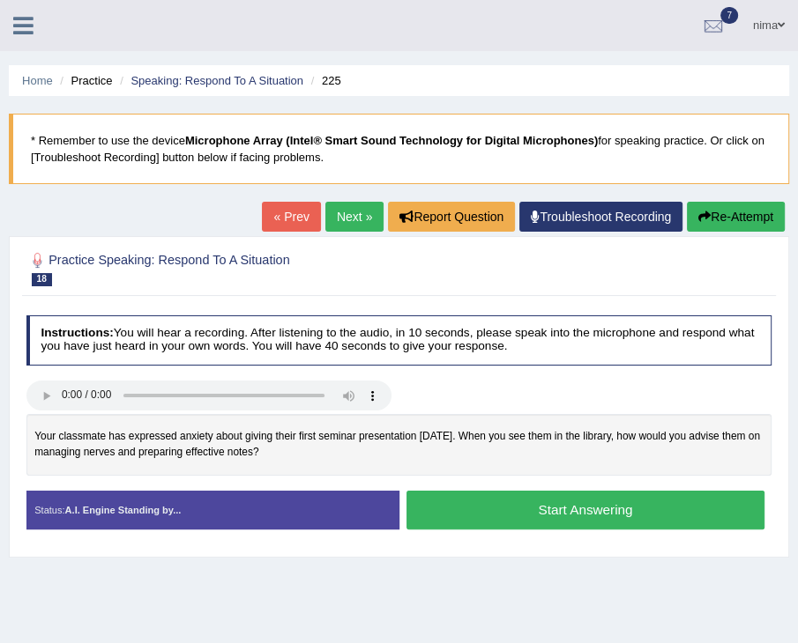
click at [554, 502] on button "Start Answering" at bounding box center [585, 510] width 358 height 38
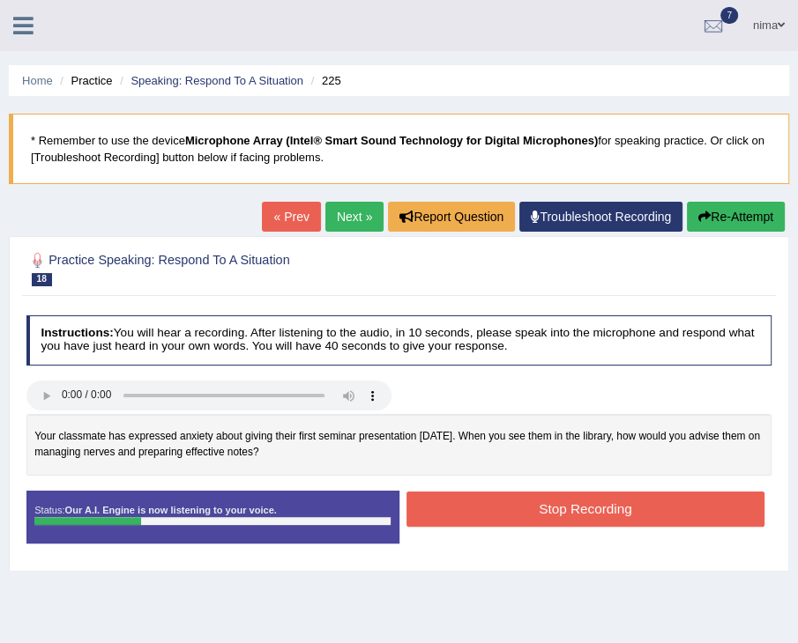
click at [601, 515] on button "Stop Recording" at bounding box center [585, 509] width 358 height 34
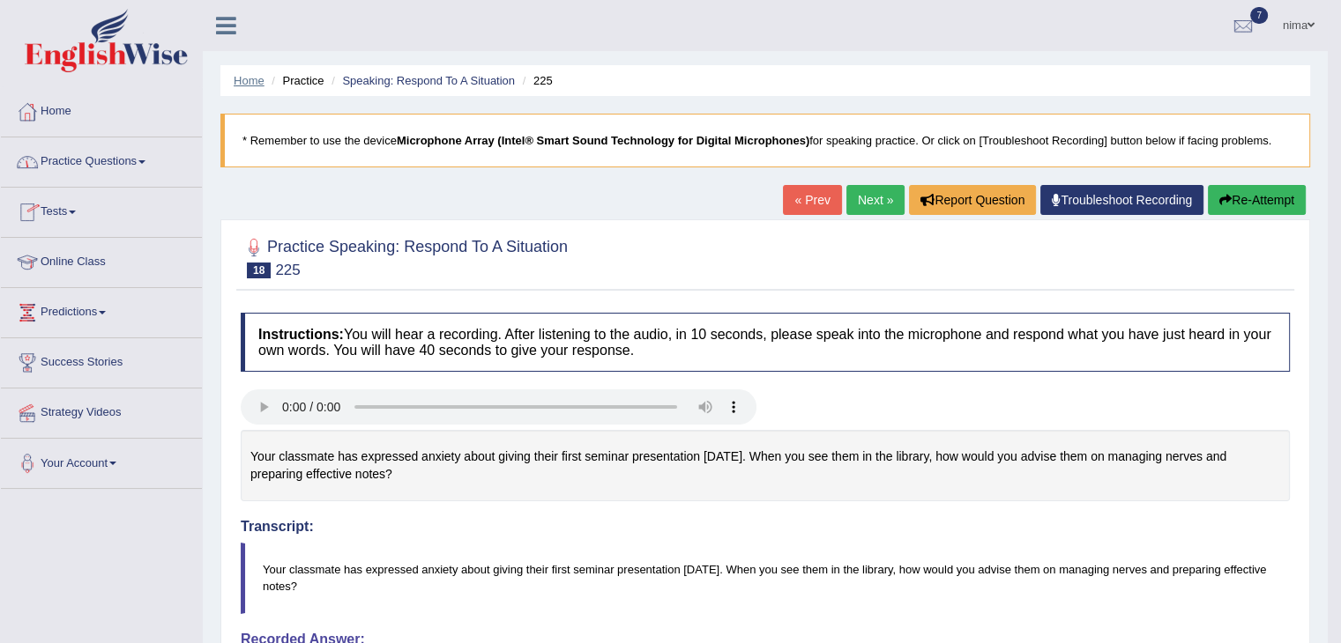
click at [250, 83] on link "Home" at bounding box center [249, 80] width 31 height 13
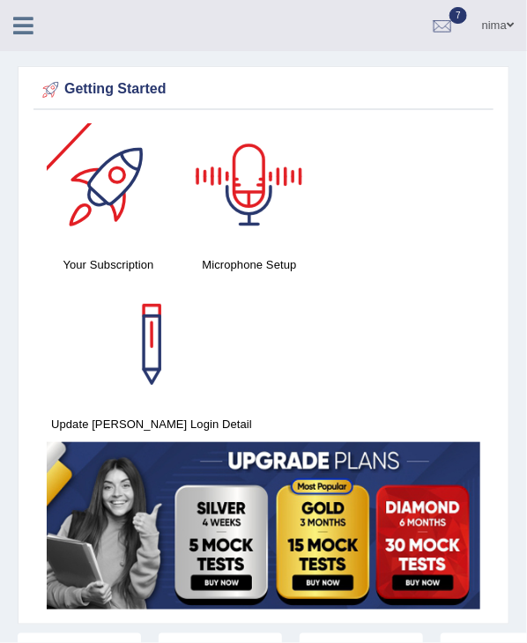
click at [24, 24] on icon at bounding box center [23, 25] width 20 height 23
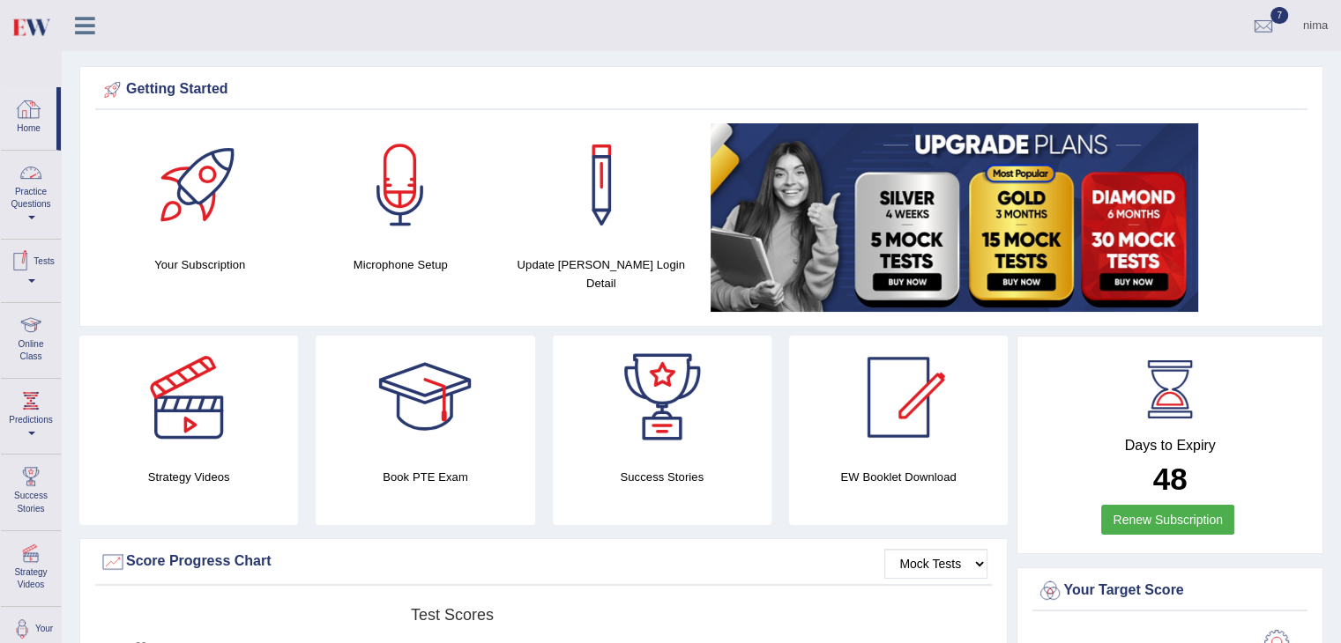
click at [86, 21] on icon at bounding box center [85, 25] width 20 height 23
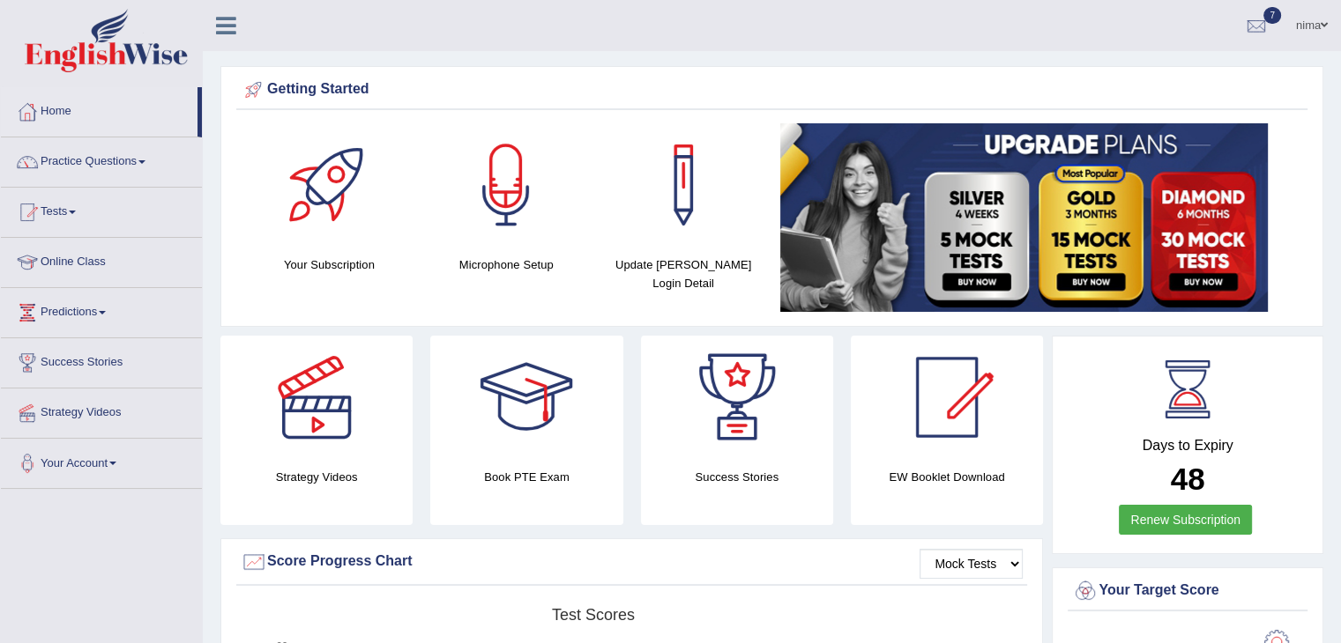
click at [86, 264] on link "Online Class" at bounding box center [101, 260] width 201 height 44
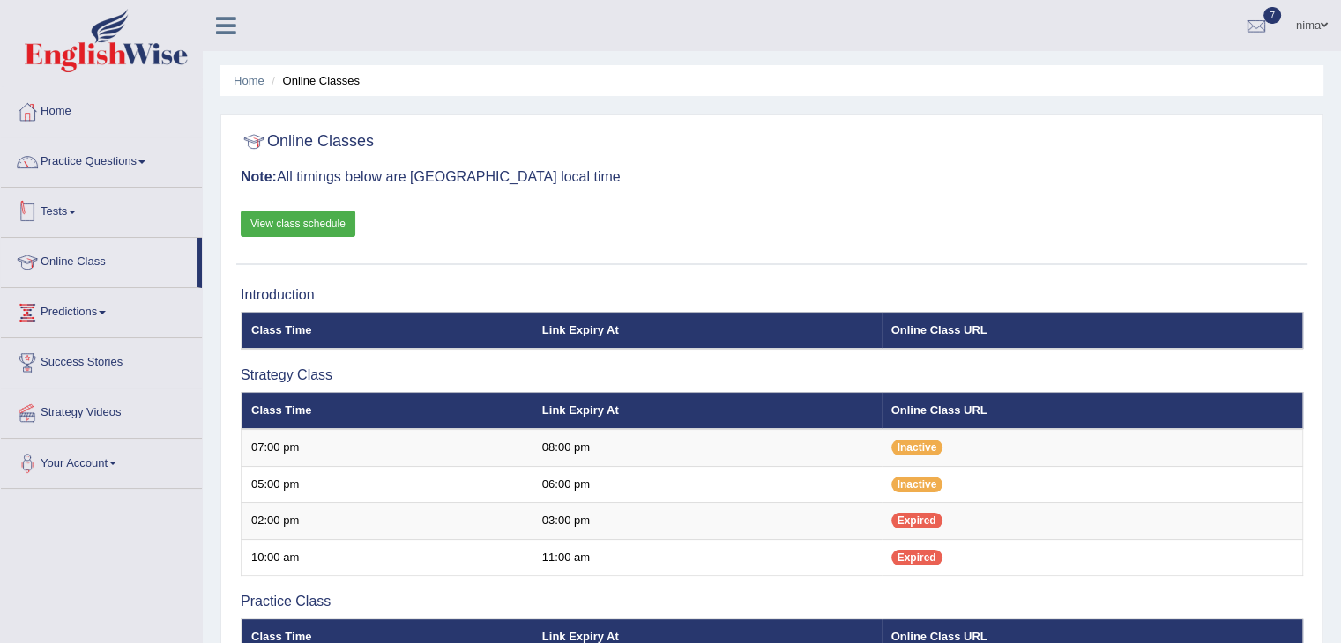
click at [264, 211] on link "View class schedule" at bounding box center [298, 224] width 115 height 26
